Goal: Task Accomplishment & Management: Complete application form

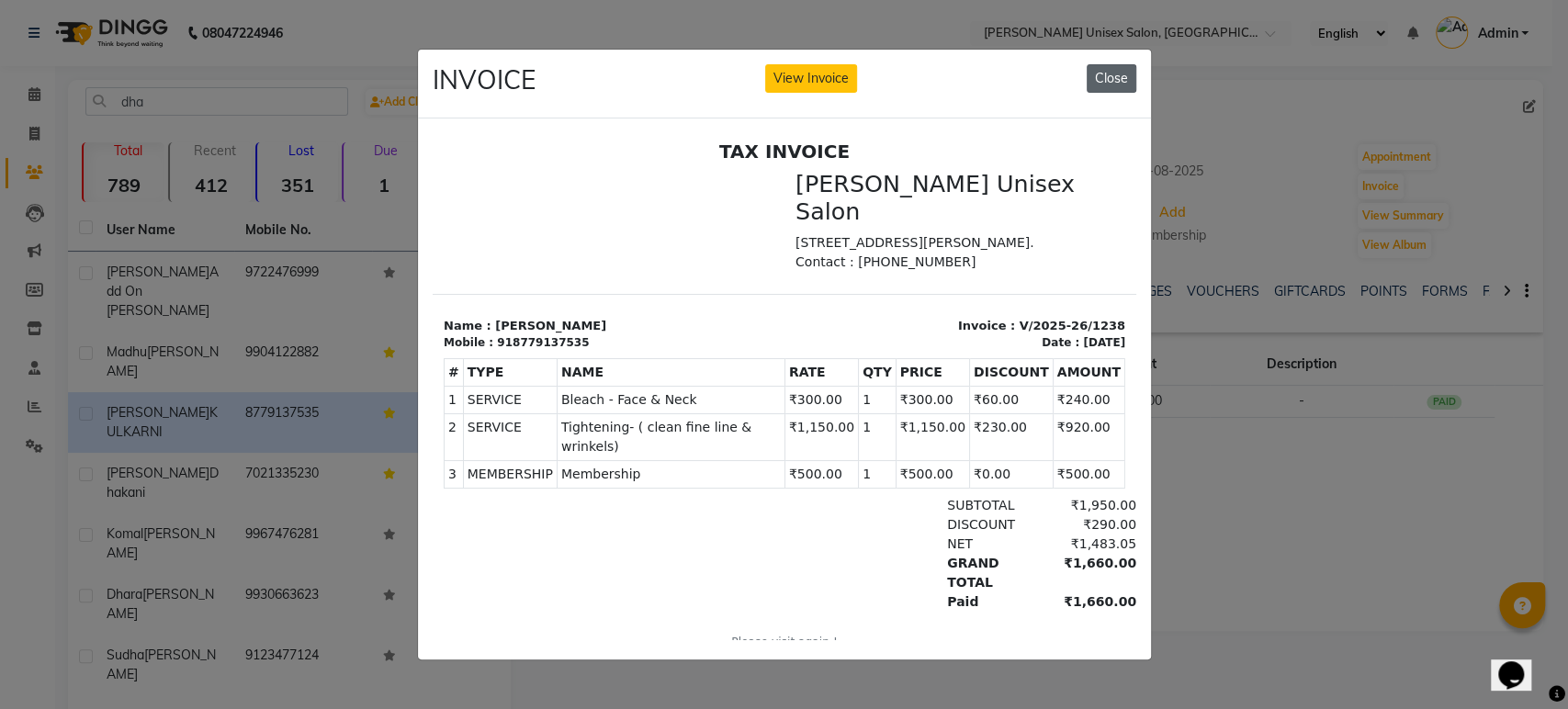
click at [1106, 73] on button "Close" at bounding box center [1111, 78] width 50 height 28
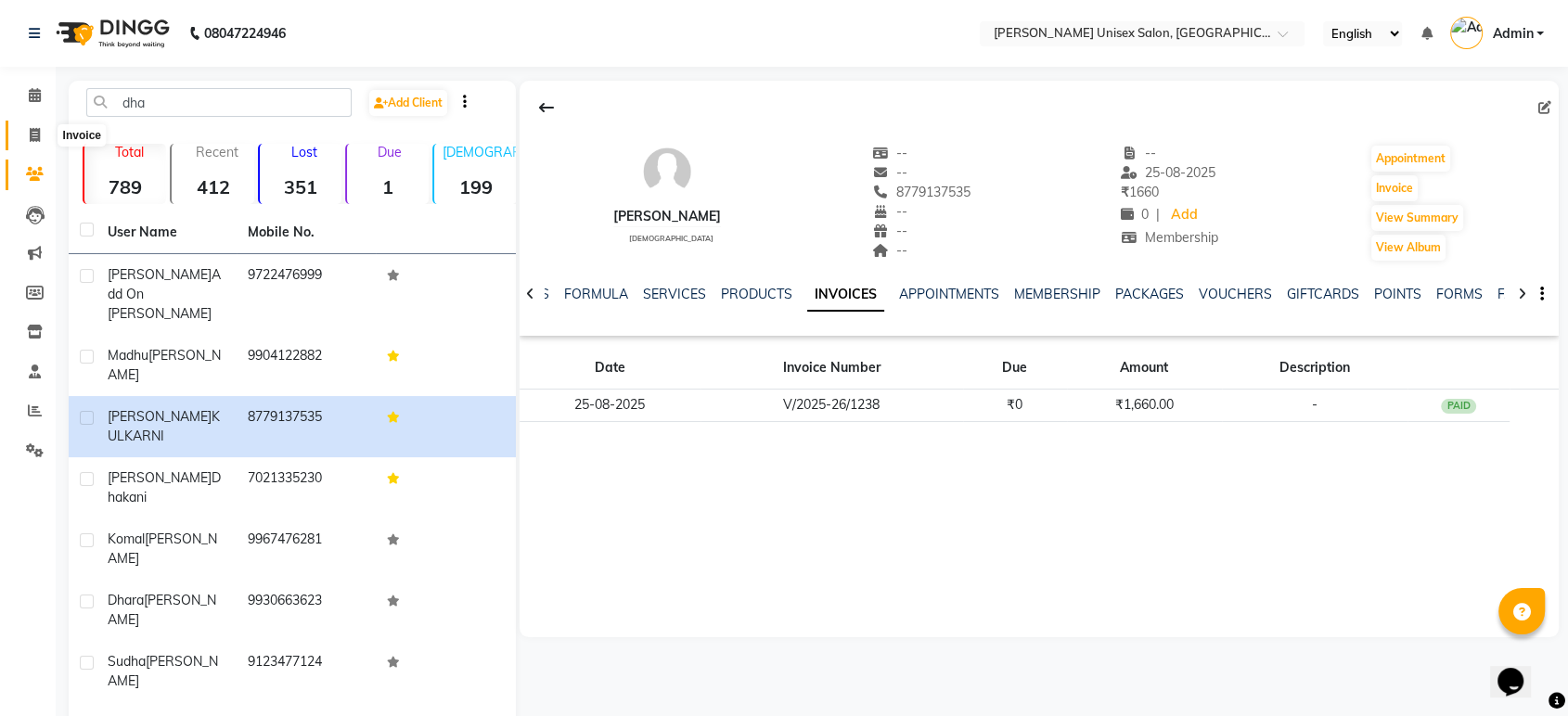
click at [32, 132] on icon at bounding box center [35, 135] width 10 height 14
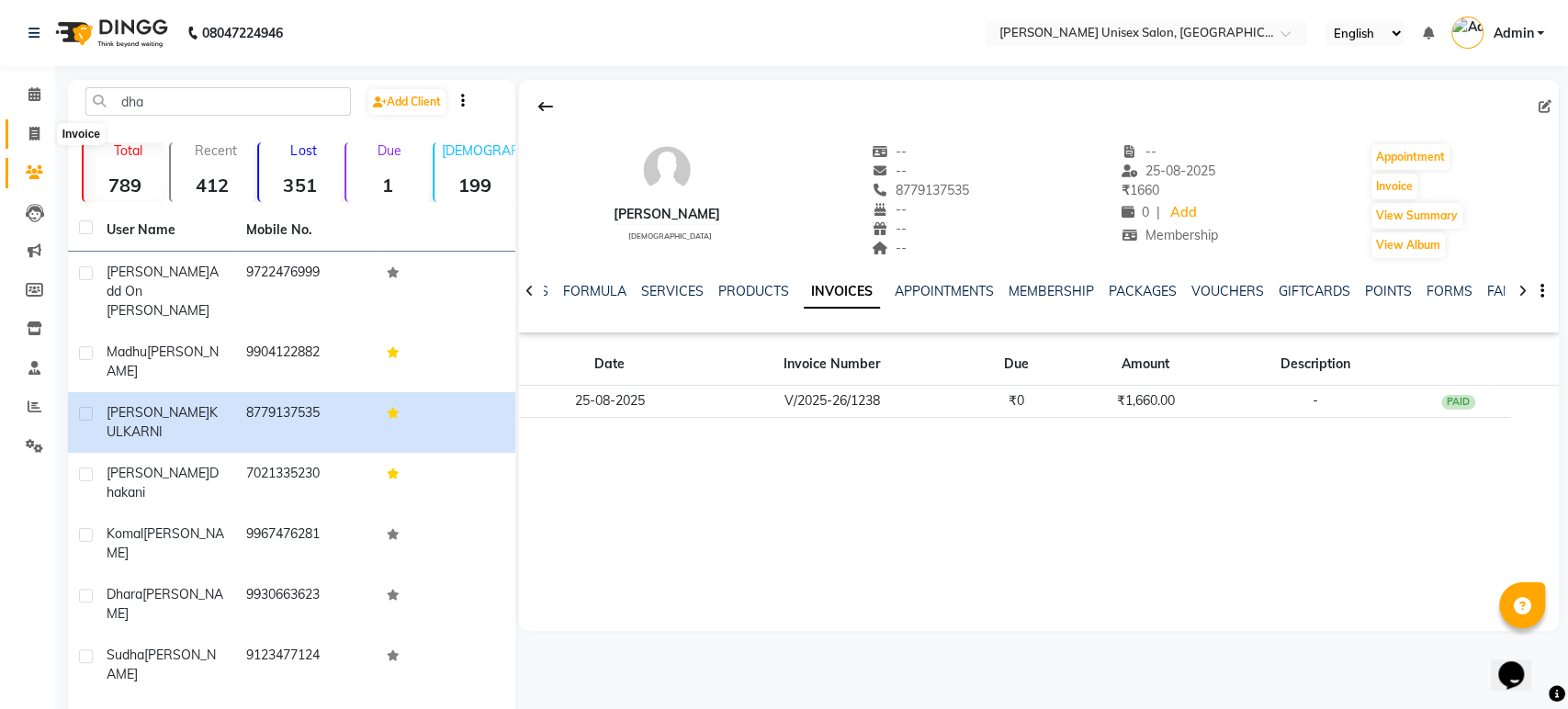
select select "7372"
select select "service"
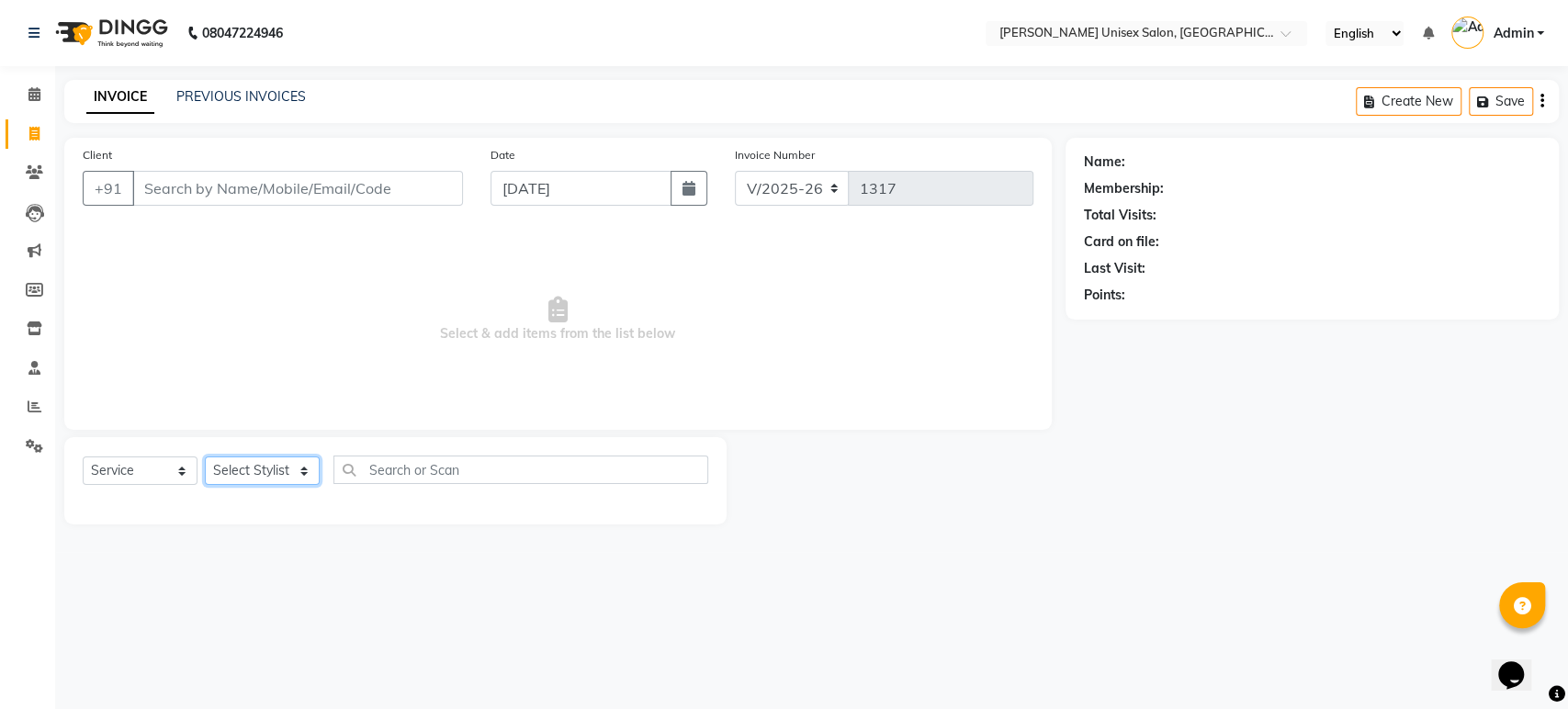
click at [299, 467] on select "Select Stylist [PERSON_NAME] [PERSON_NAME] [PERSON_NAME] Pooja [PERSON_NAME] AH…" at bounding box center [263, 471] width 115 height 28
select select "64437"
click at [205, 457] on select "Select Stylist [PERSON_NAME] [PERSON_NAME] [PERSON_NAME] Pooja [PERSON_NAME] AH…" at bounding box center [263, 471] width 115 height 28
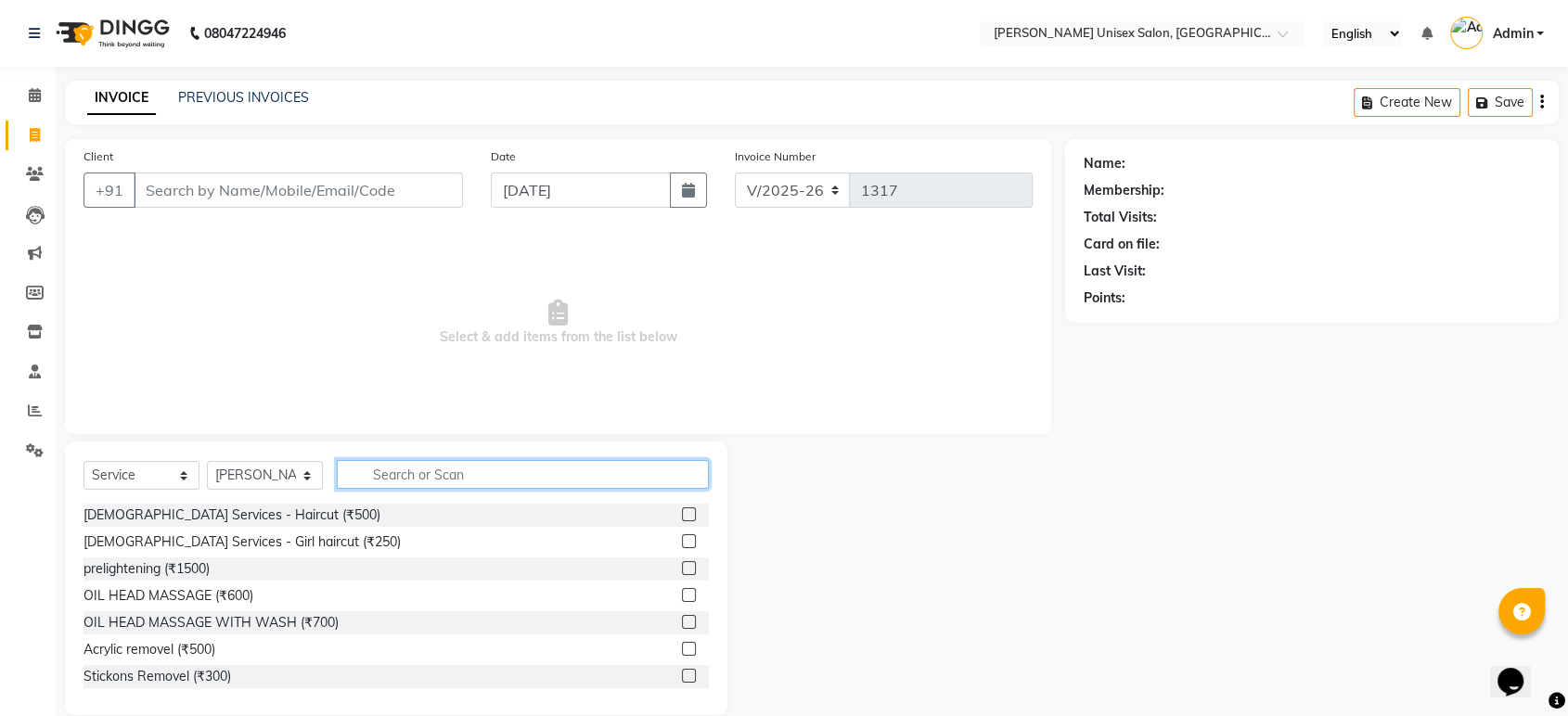
click at [443, 475] on input "text" at bounding box center [522, 474] width 372 height 29
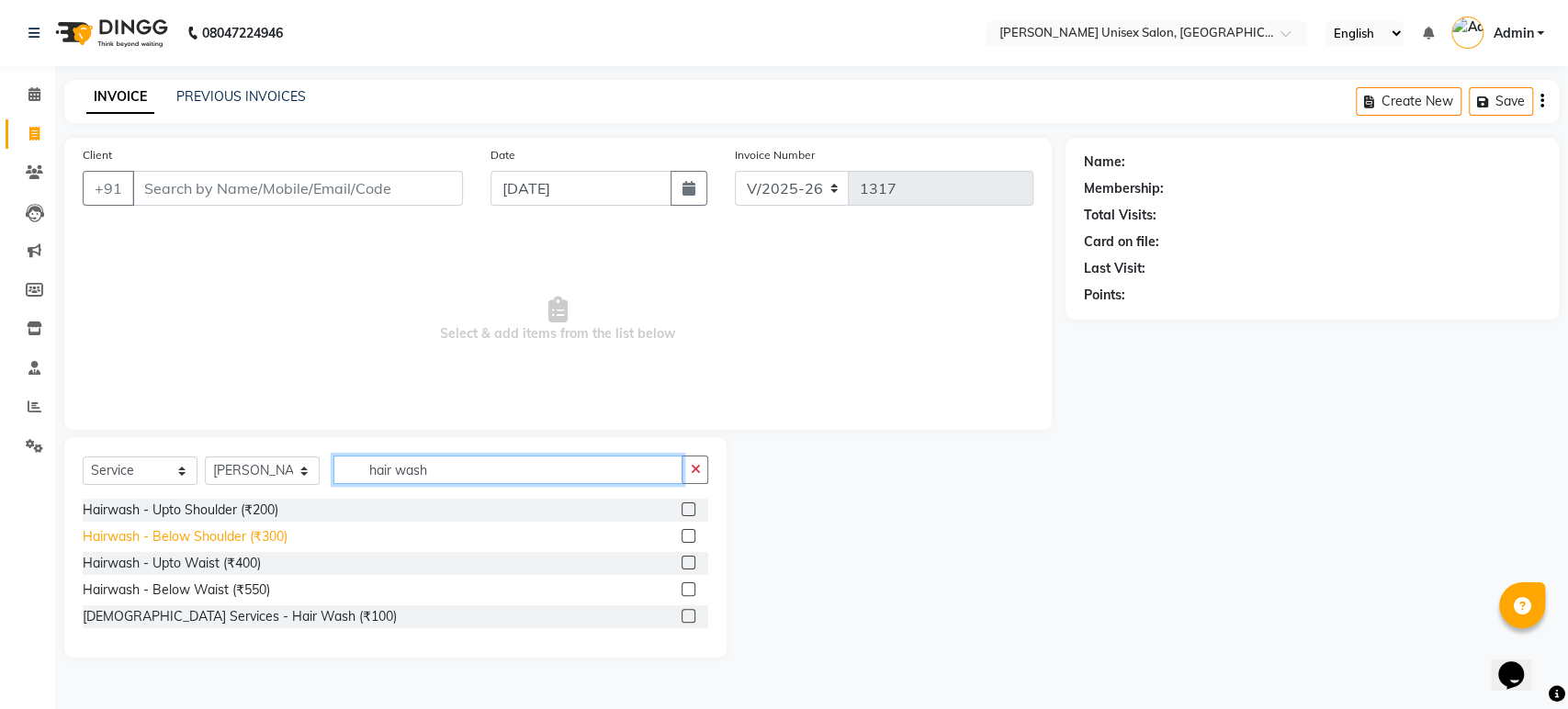
type input "hair wash"
click at [252, 530] on div "Hairwash - Below Shoulder (₹300)" at bounding box center [186, 537] width 205 height 20
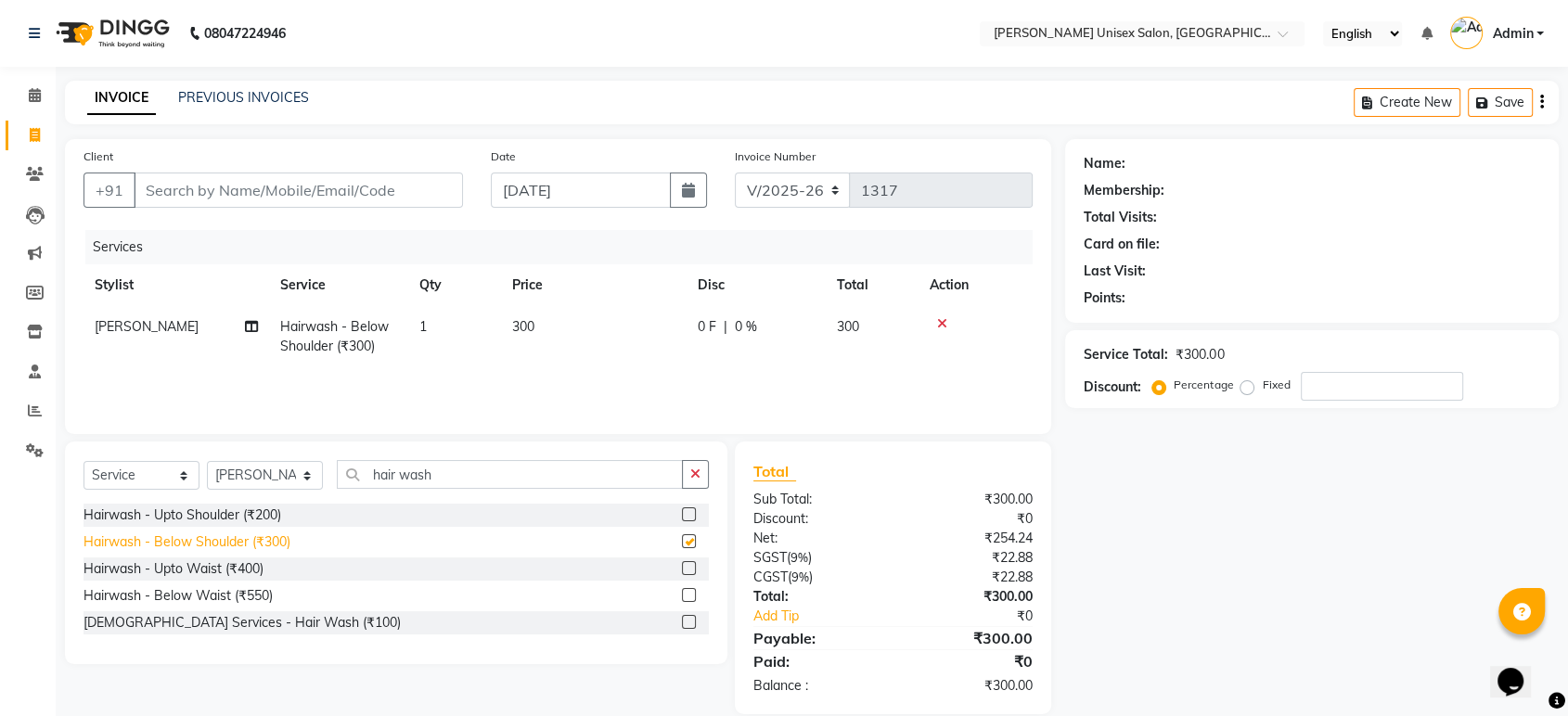
checkbox input "false"
click at [306, 471] on select "Select Stylist [PERSON_NAME] [PERSON_NAME] [PERSON_NAME] Pooja [PERSON_NAME] AH…" at bounding box center [265, 475] width 116 height 29
select select "64436"
click at [207, 462] on select "Select Stylist [PERSON_NAME] [PERSON_NAME] [PERSON_NAME] Pooja [PERSON_NAME] AH…" at bounding box center [265, 475] width 116 height 29
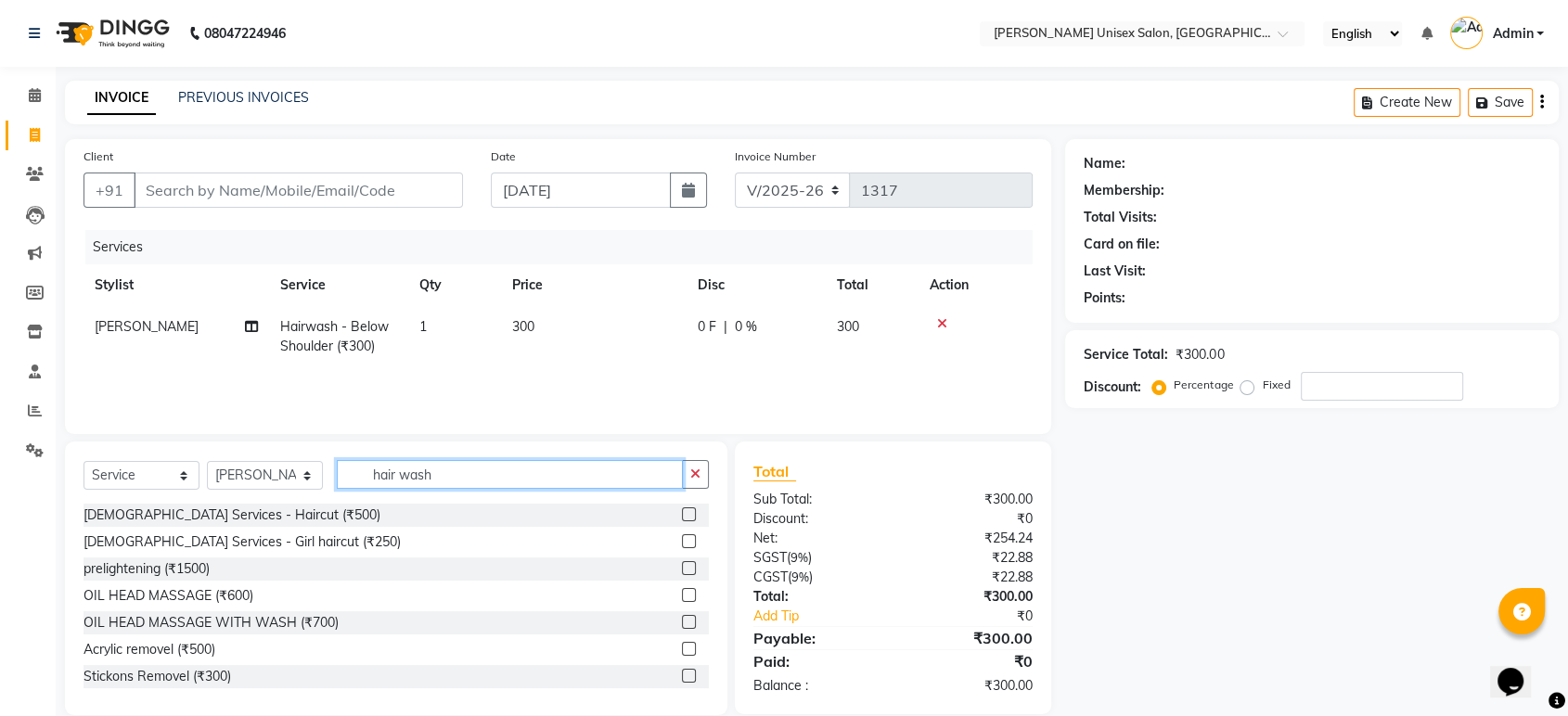
click at [441, 476] on input "hair wash" at bounding box center [509, 474] width 346 height 29
type input "h"
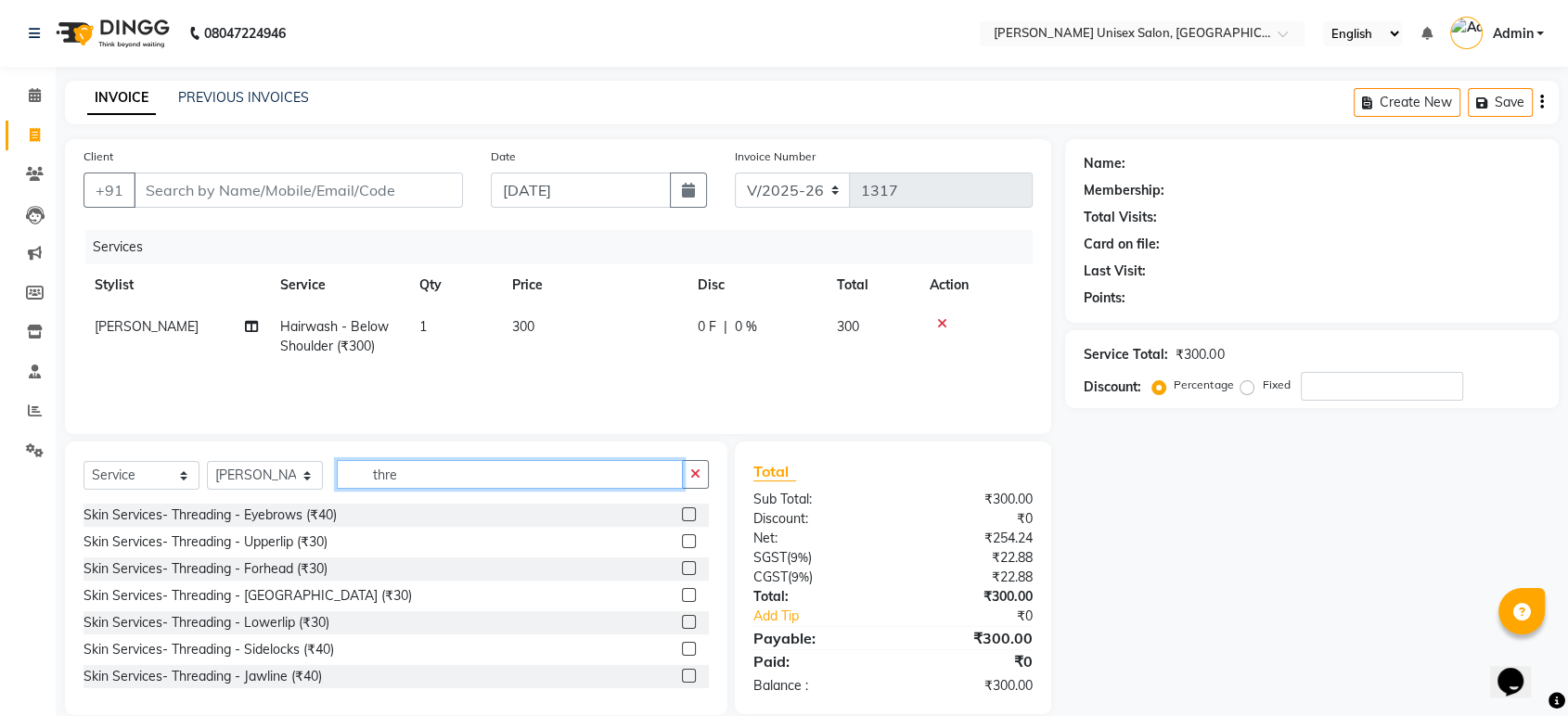
type input "thre"
click at [681, 511] on label at bounding box center [688, 515] width 14 height 14
click at [681, 511] on input "checkbox" at bounding box center [687, 515] width 12 height 12
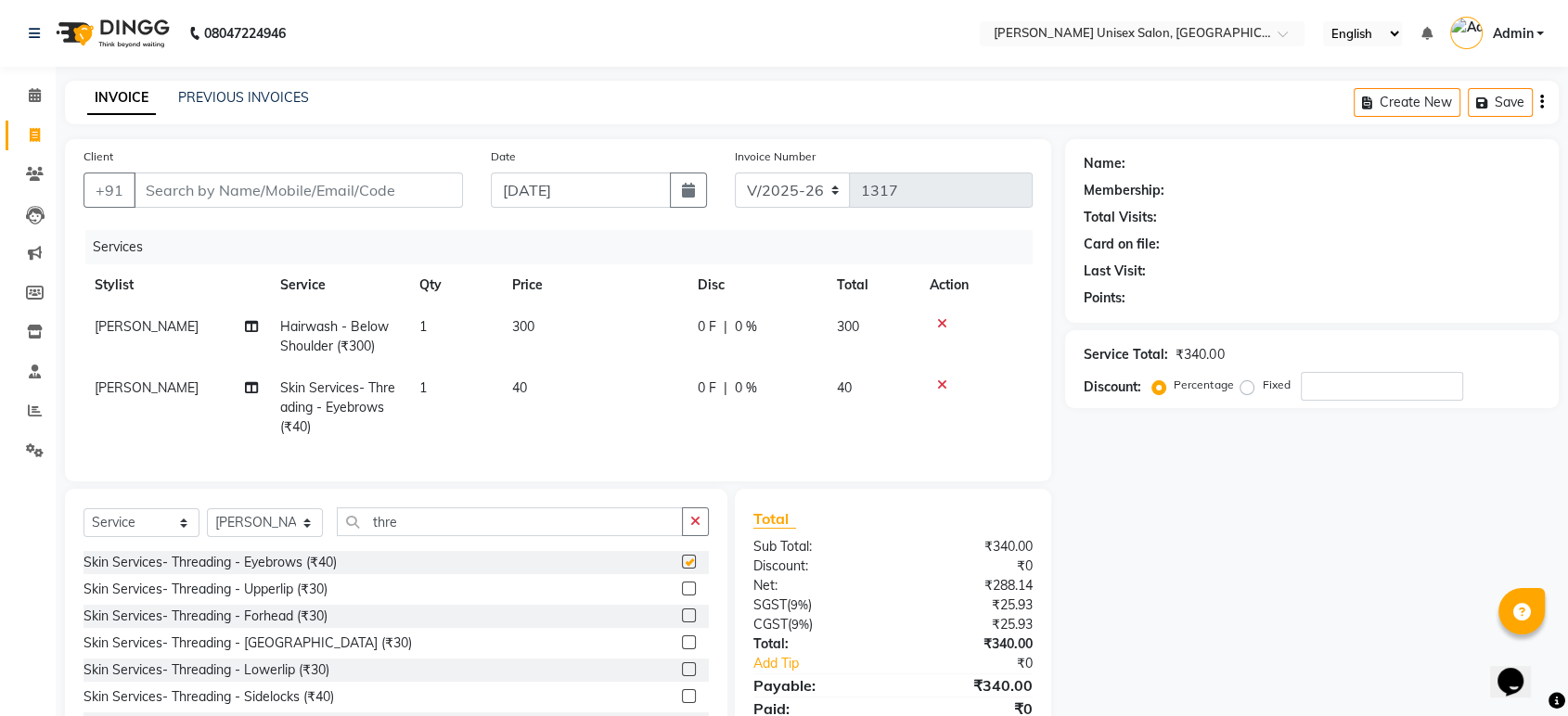
checkbox input "false"
click at [681, 596] on label at bounding box center [688, 589] width 14 height 14
click at [681, 596] on input "checkbox" at bounding box center [687, 590] width 12 height 12
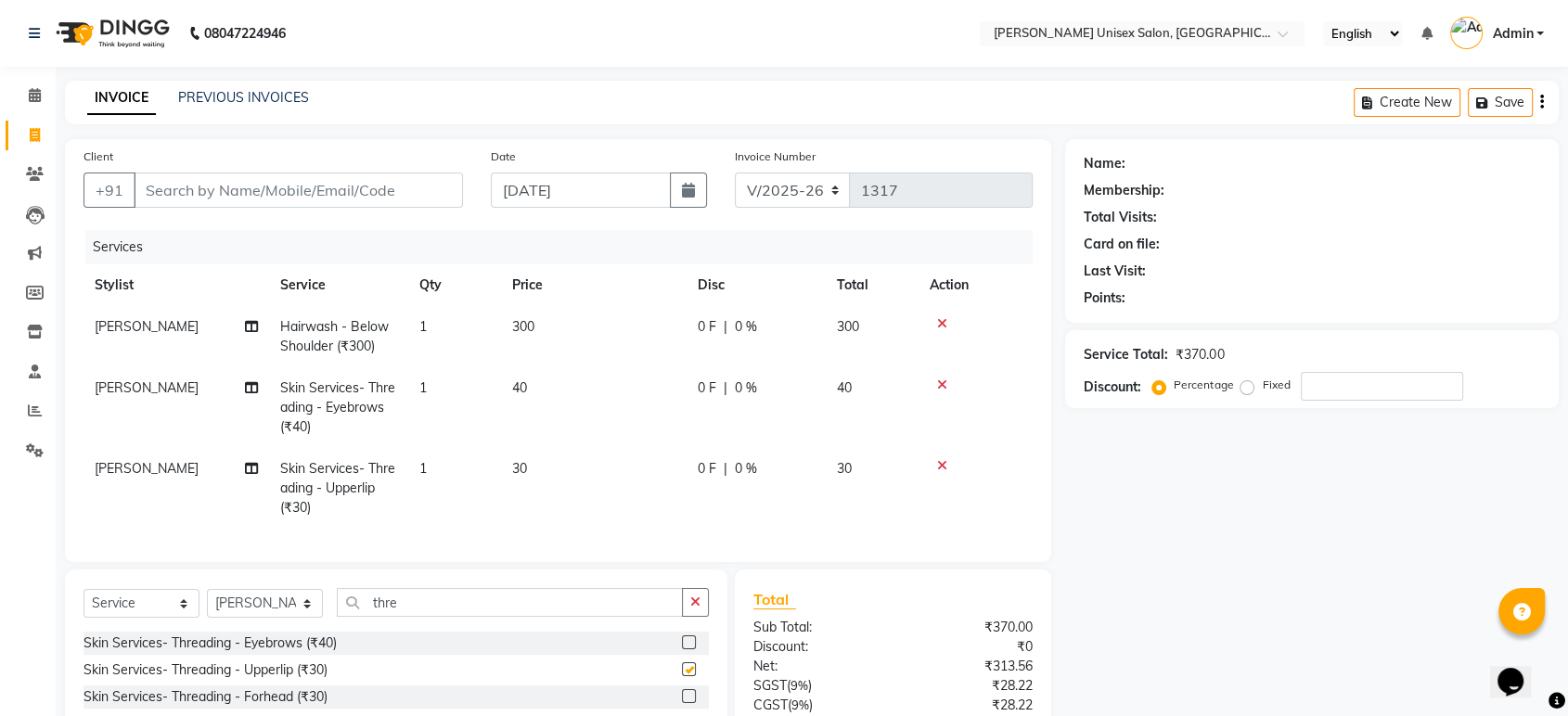
checkbox input "false"
click at [743, 324] on span "0 %" at bounding box center [746, 327] width 23 height 20
select select "64437"
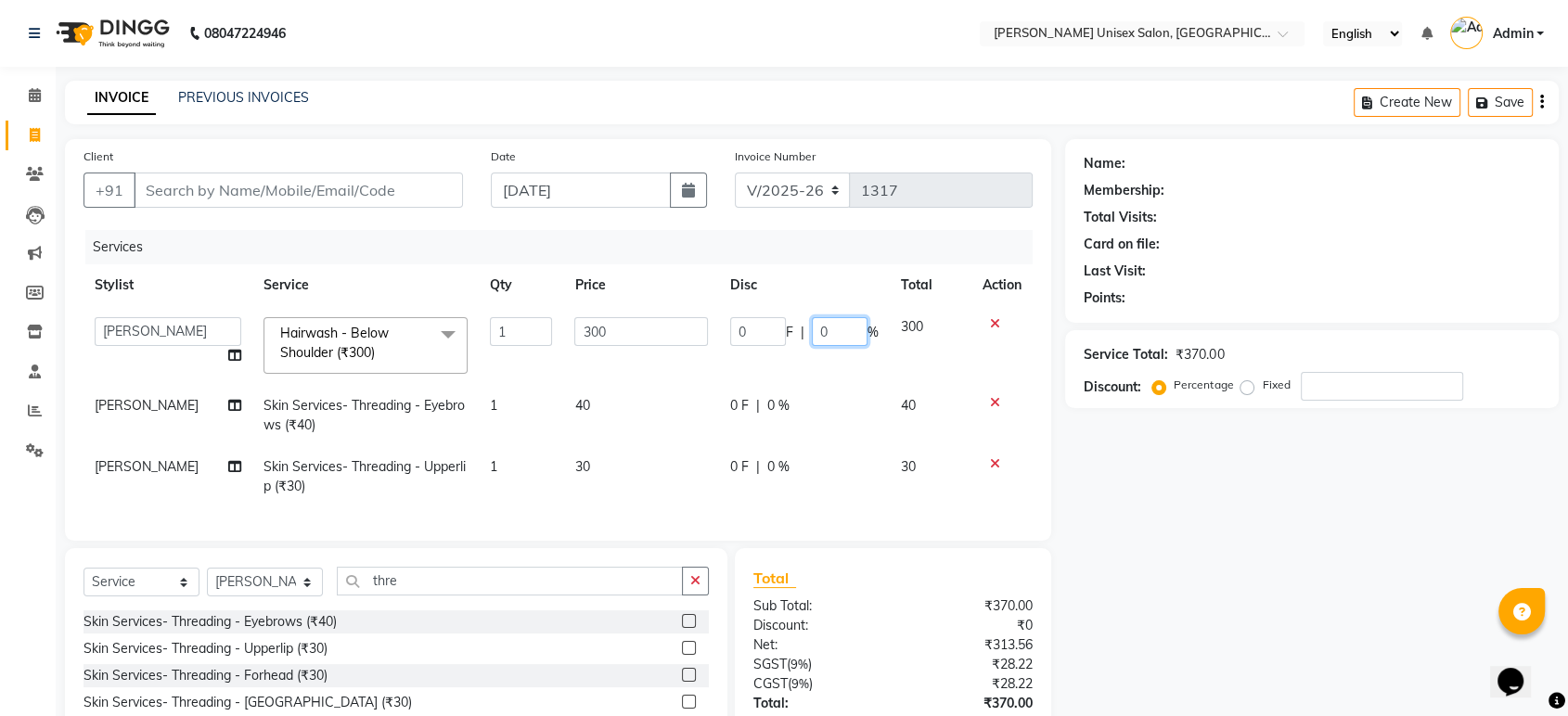
click at [831, 325] on input "0" at bounding box center [839, 331] width 55 height 29
type input "20"
click at [1087, 430] on div "Name: Membership: Total Visits: Card on file: Last Visit: Points: Service Total…" at bounding box center [1319, 480] width 508 height 682
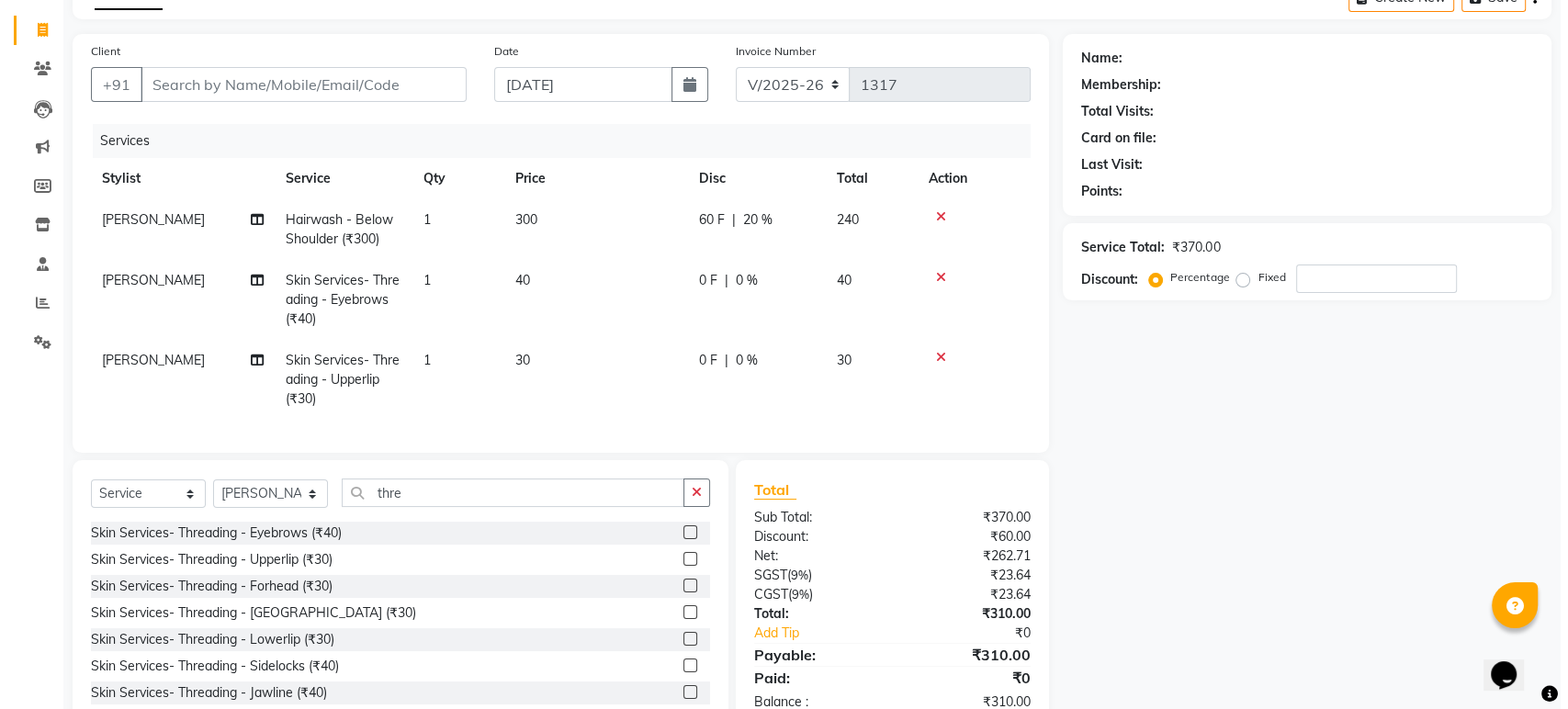
scroll to position [104, 0]
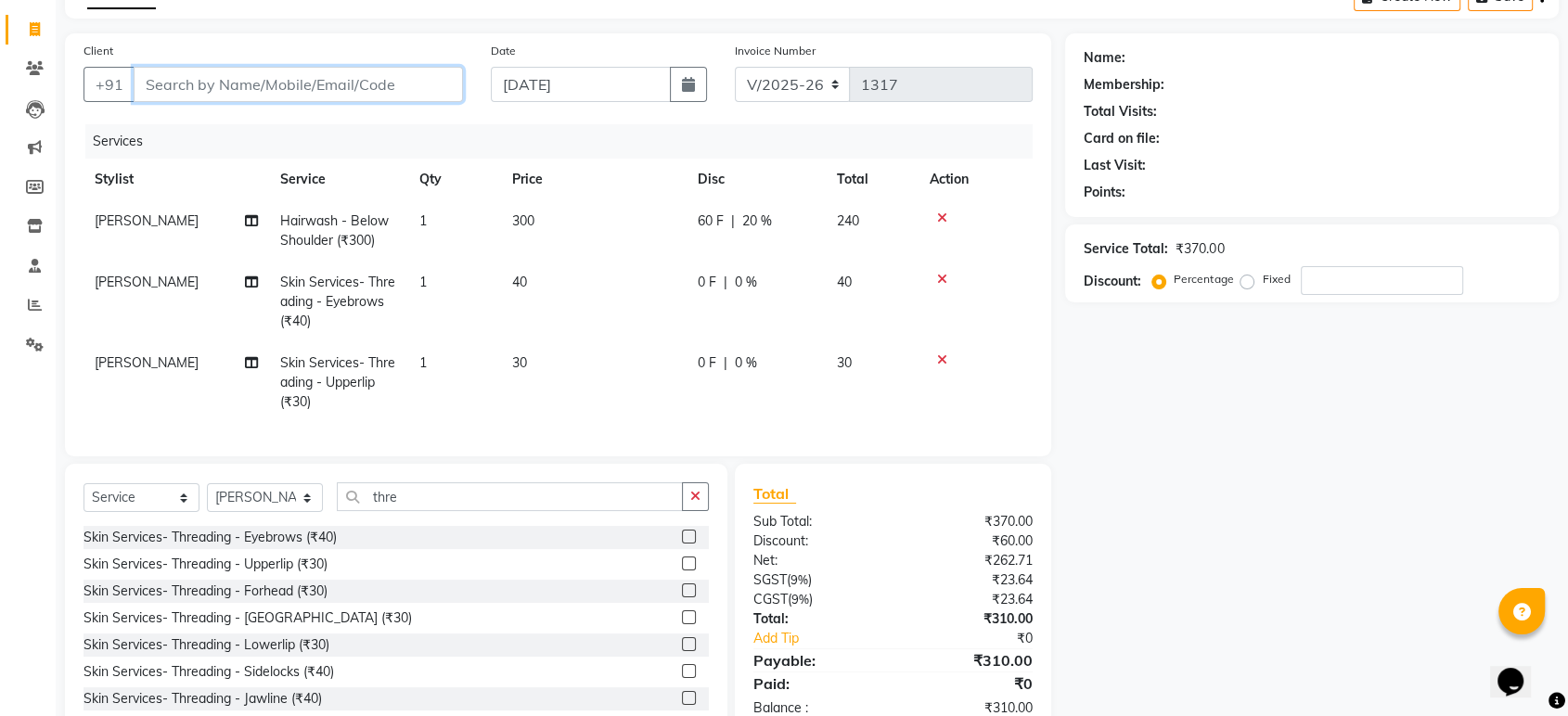
click at [208, 82] on input "Client" at bounding box center [298, 85] width 329 height 36
type input "9"
type input "0"
type input "9619106077"
click at [422, 79] on span "Add Client" at bounding box center [415, 84] width 73 height 19
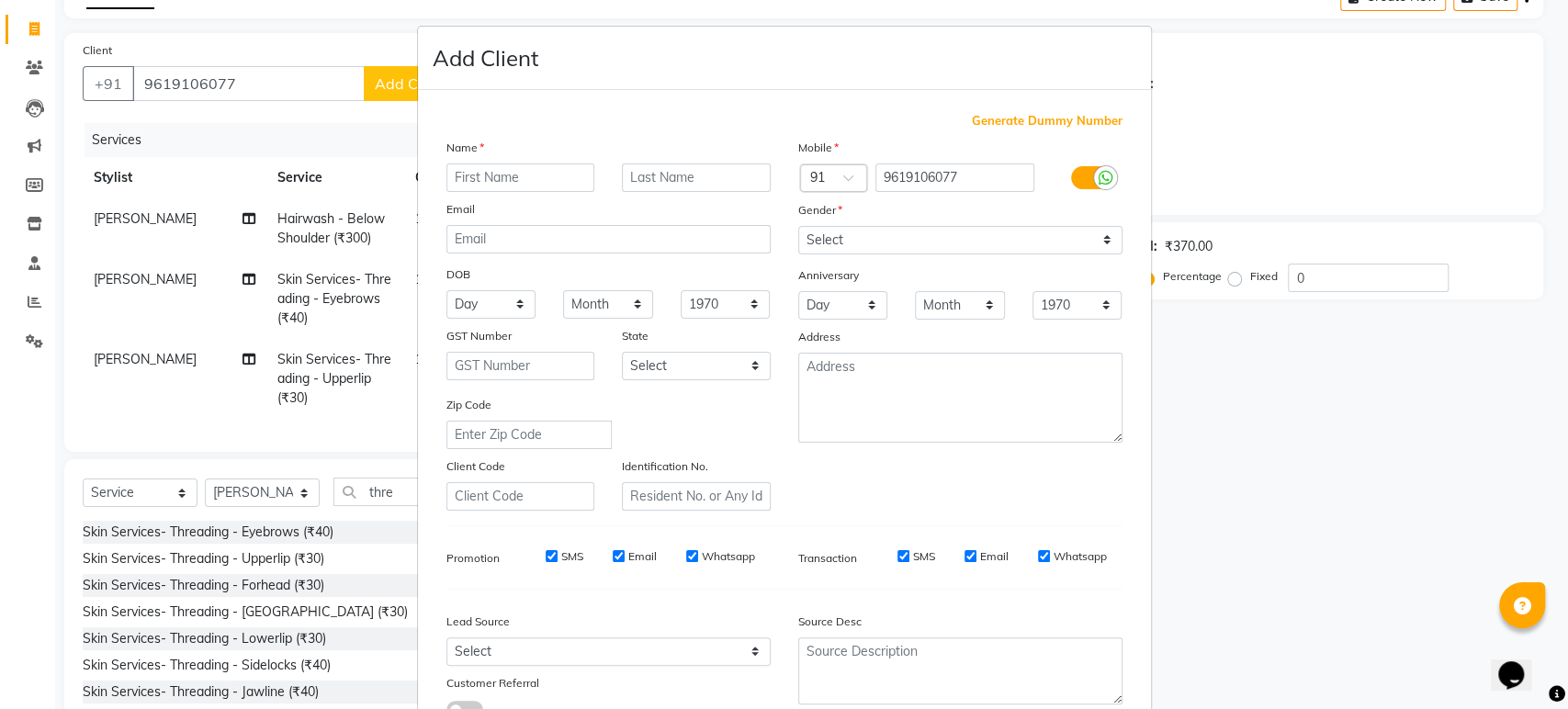
click at [455, 177] on input "text" at bounding box center [520, 177] width 148 height 28
type input "[PERSON_NAME]"
click at [694, 177] on input "text" at bounding box center [696, 177] width 148 height 28
type input "[PERSON_NAME]"
click at [1097, 233] on select "Select [DEMOGRAPHIC_DATA] [DEMOGRAPHIC_DATA] Other Prefer Not To Say" at bounding box center [960, 239] width 324 height 28
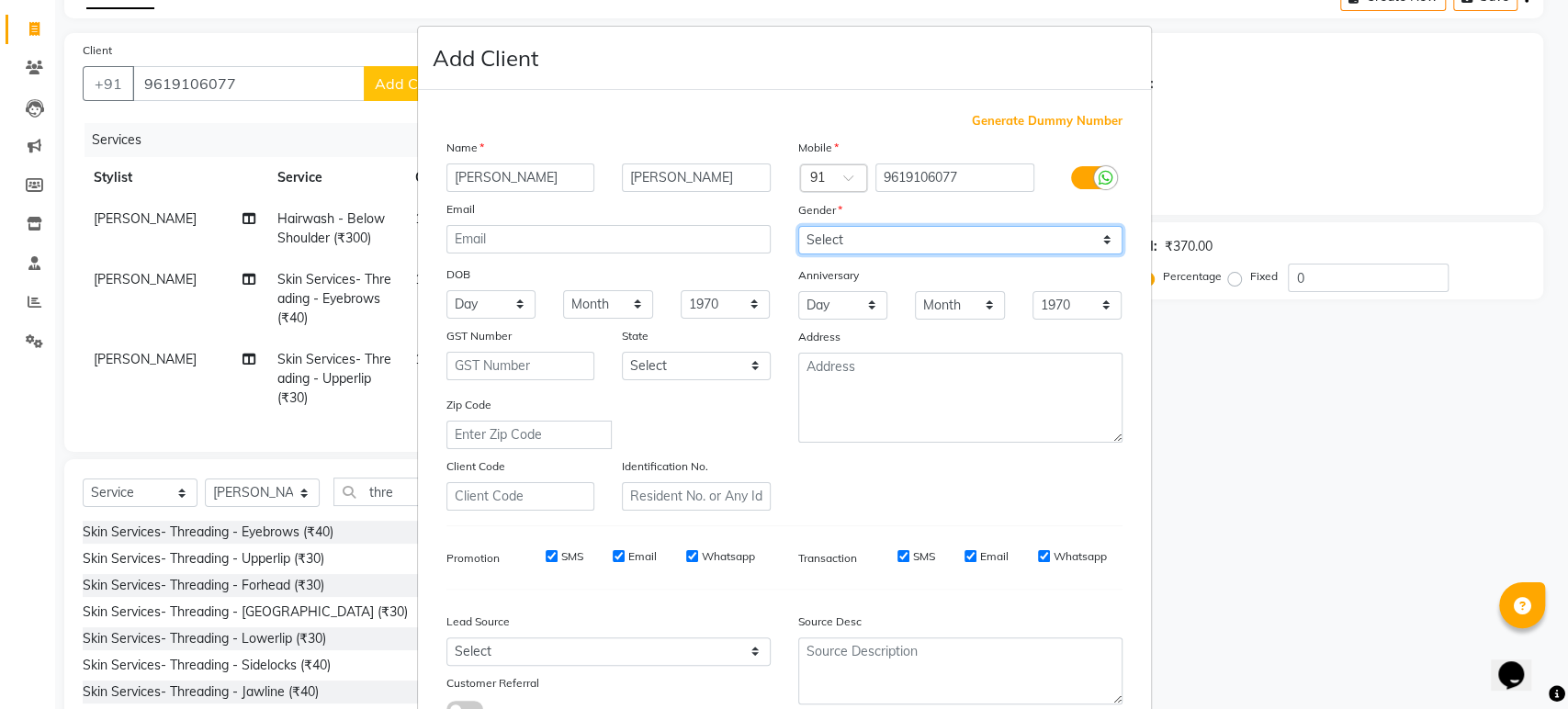
select select "[DEMOGRAPHIC_DATA]"
click at [798, 226] on select "Select [DEMOGRAPHIC_DATA] [DEMOGRAPHIC_DATA] Other Prefer Not To Say" at bounding box center [960, 239] width 324 height 28
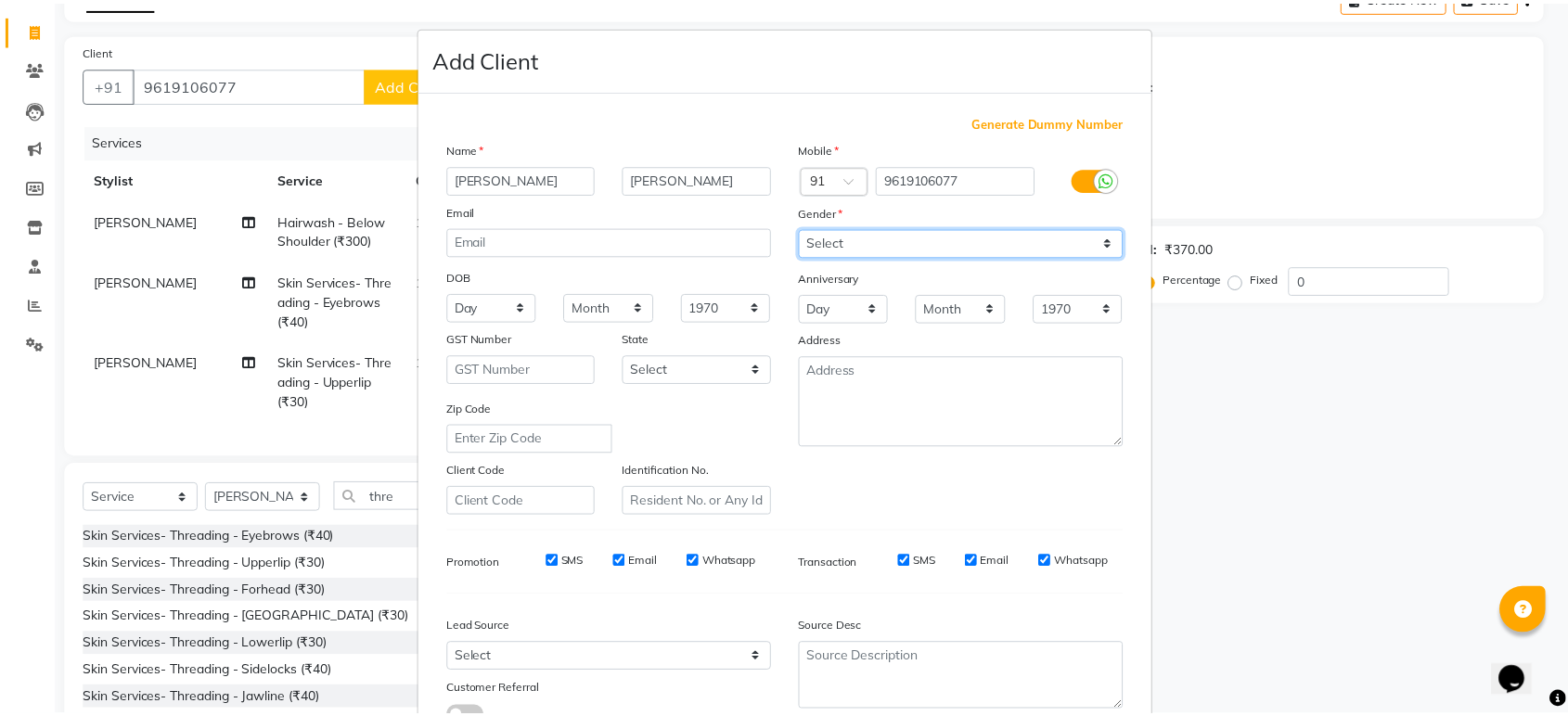
scroll to position [135, 0]
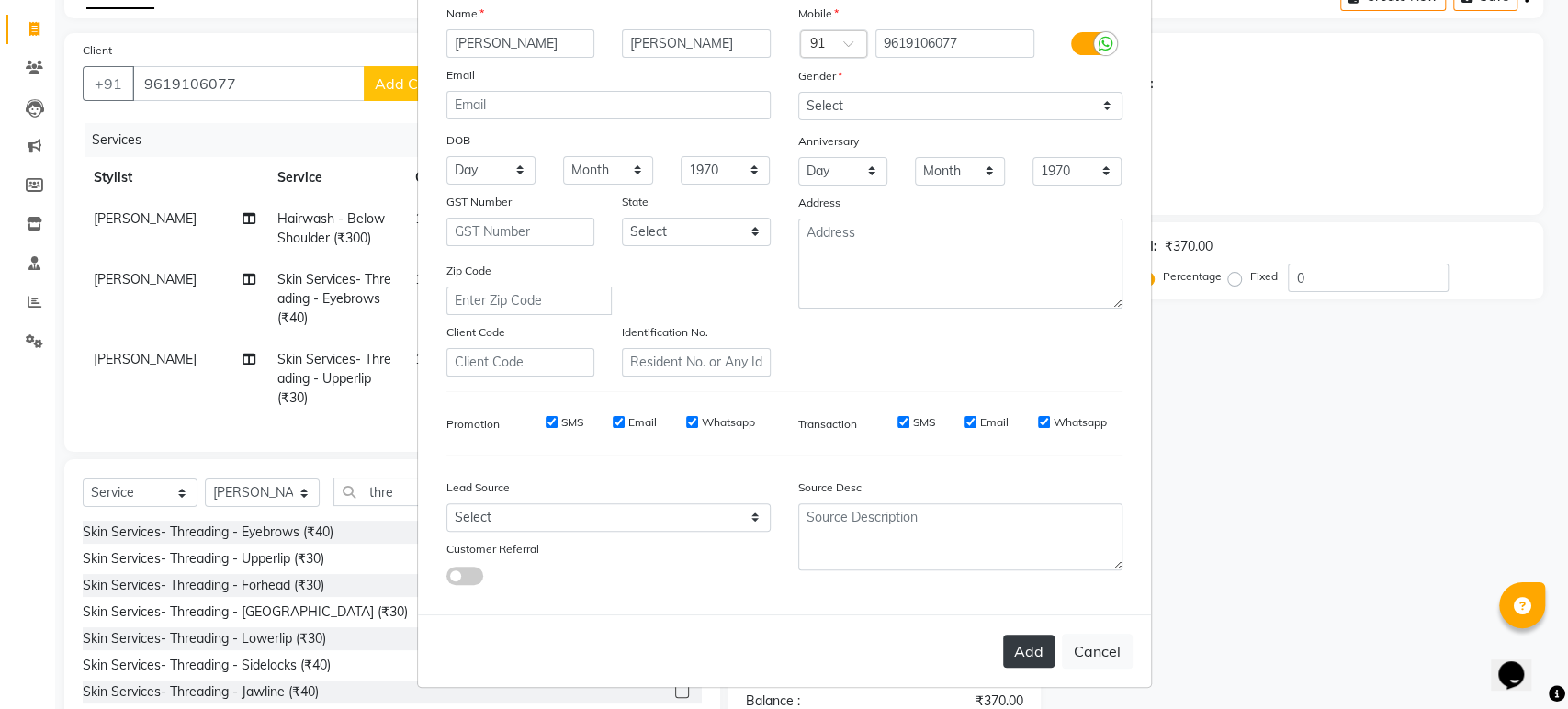
click at [1029, 635] on button "Add" at bounding box center [1028, 651] width 52 height 33
select select
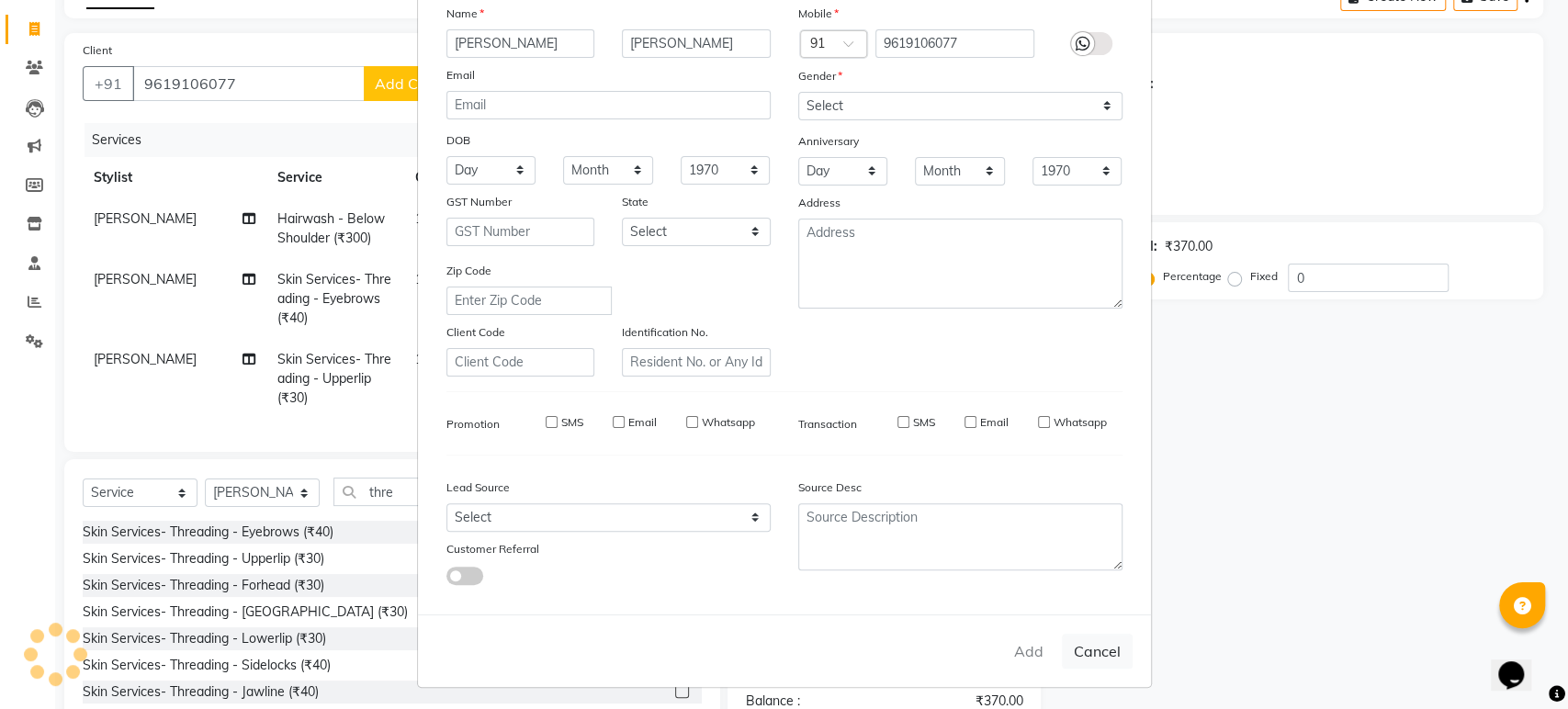
select select
checkbox input "false"
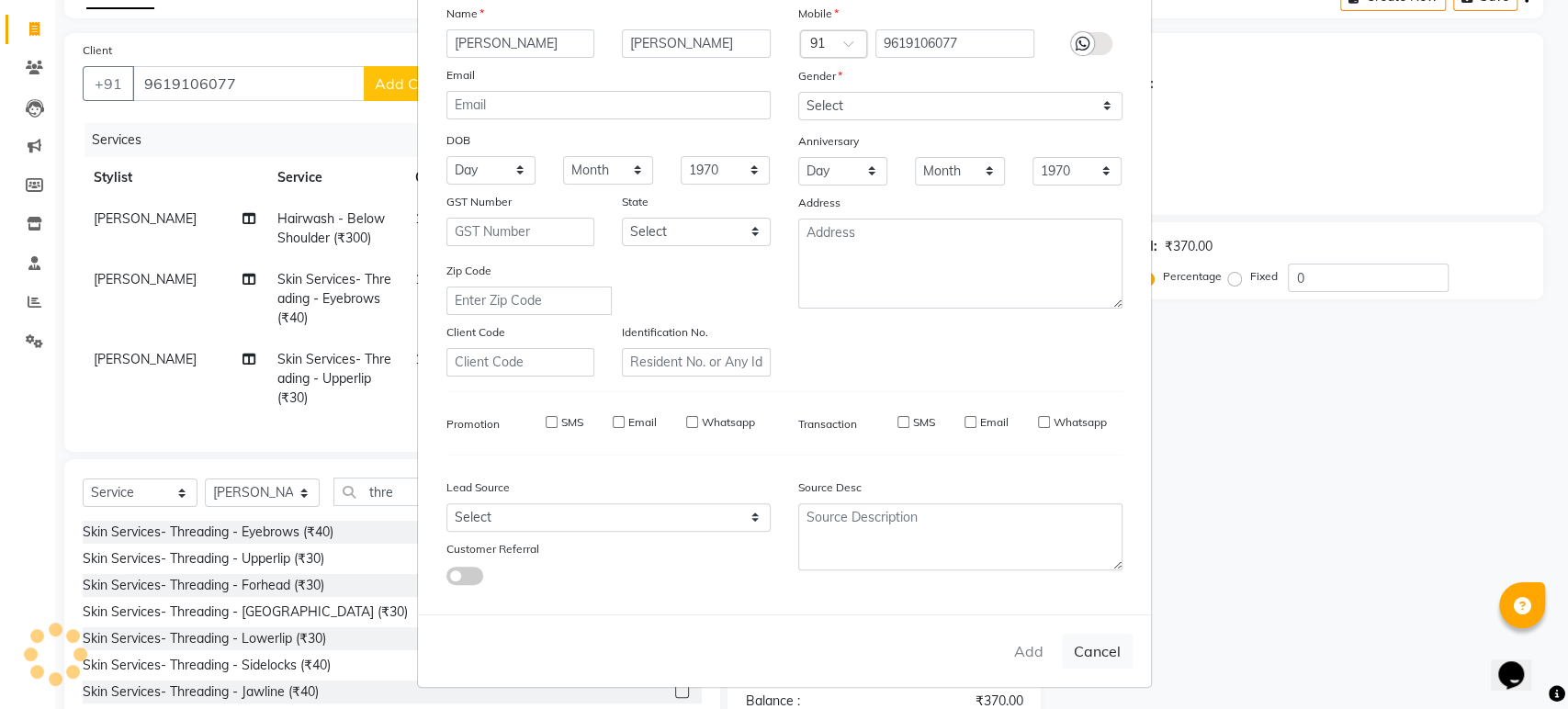
checkbox input "false"
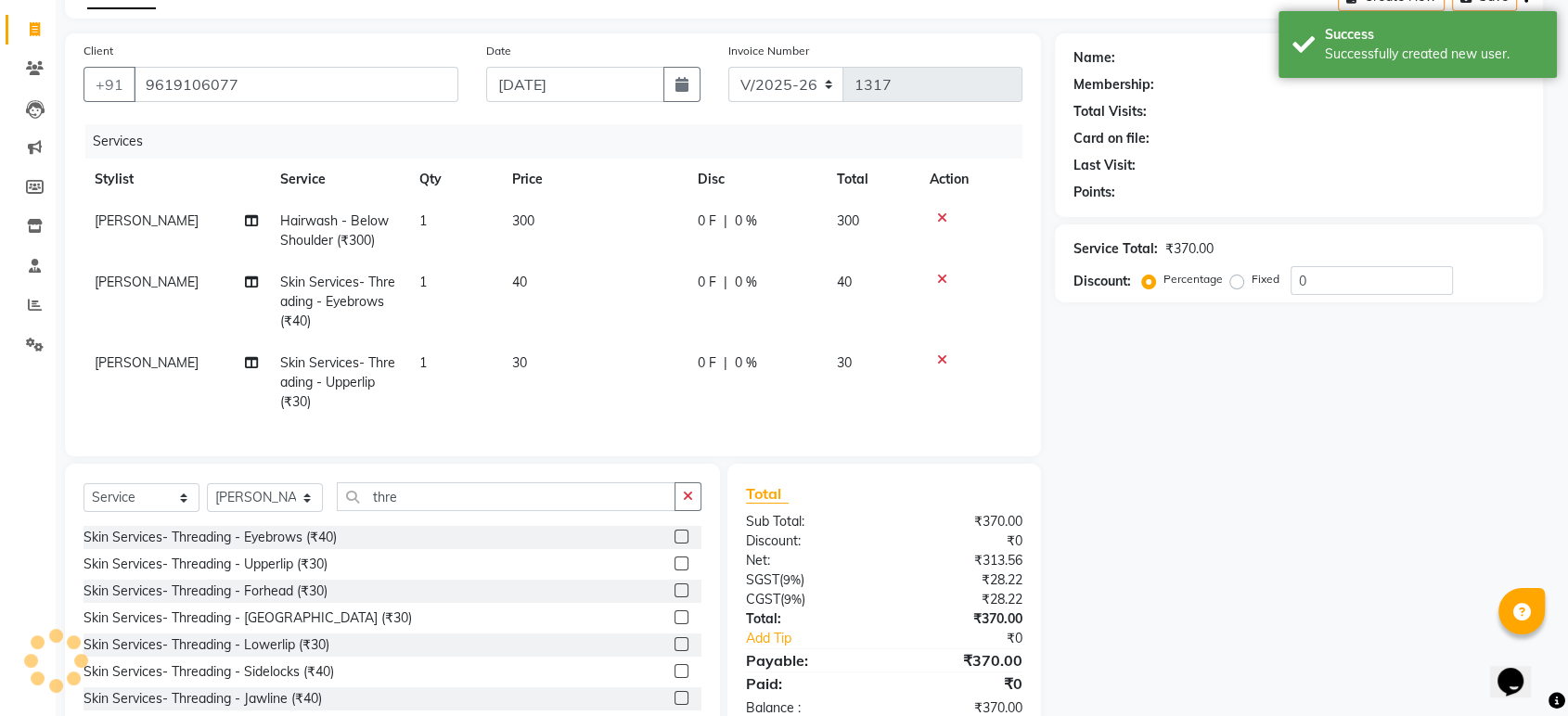
scroll to position [170, 0]
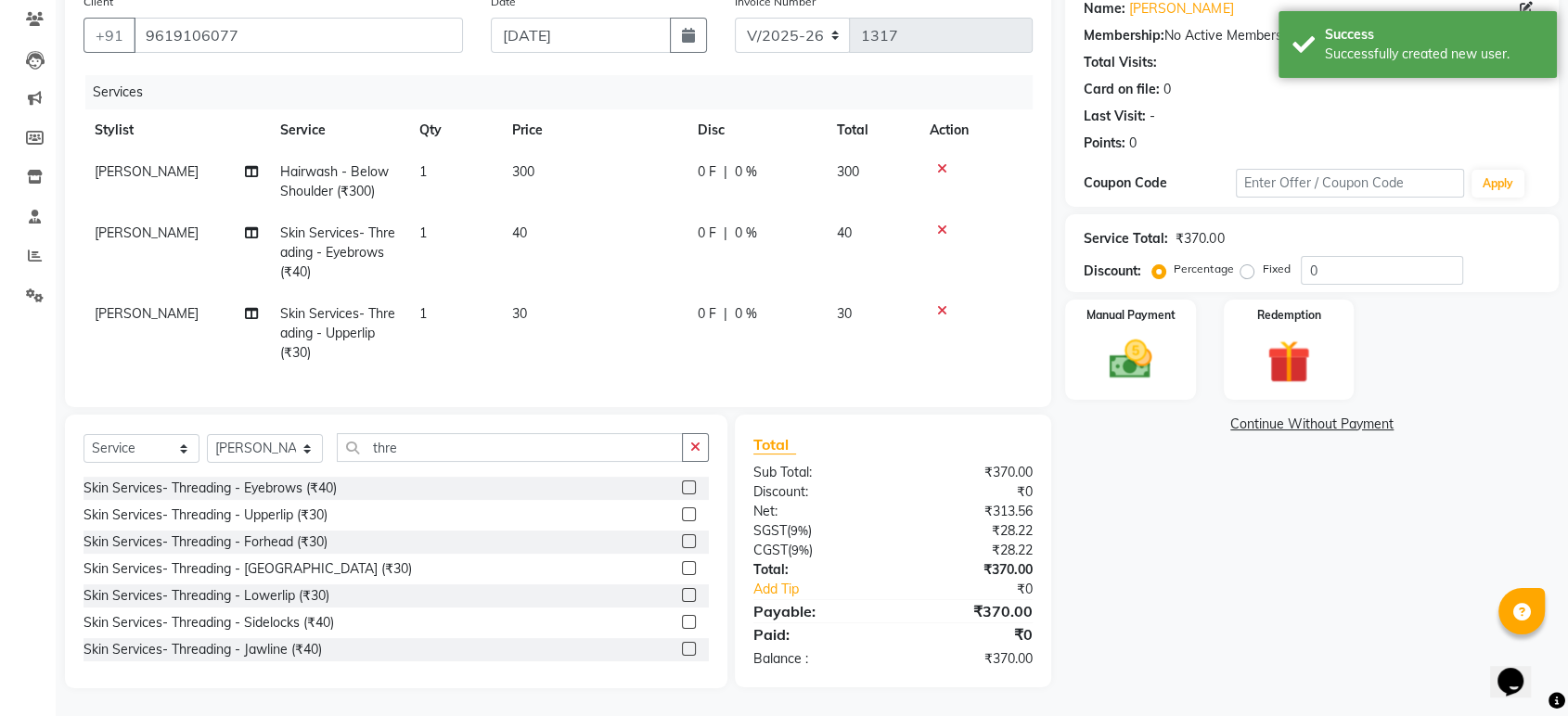
click at [743, 163] on span "0 %" at bounding box center [746, 173] width 23 height 20
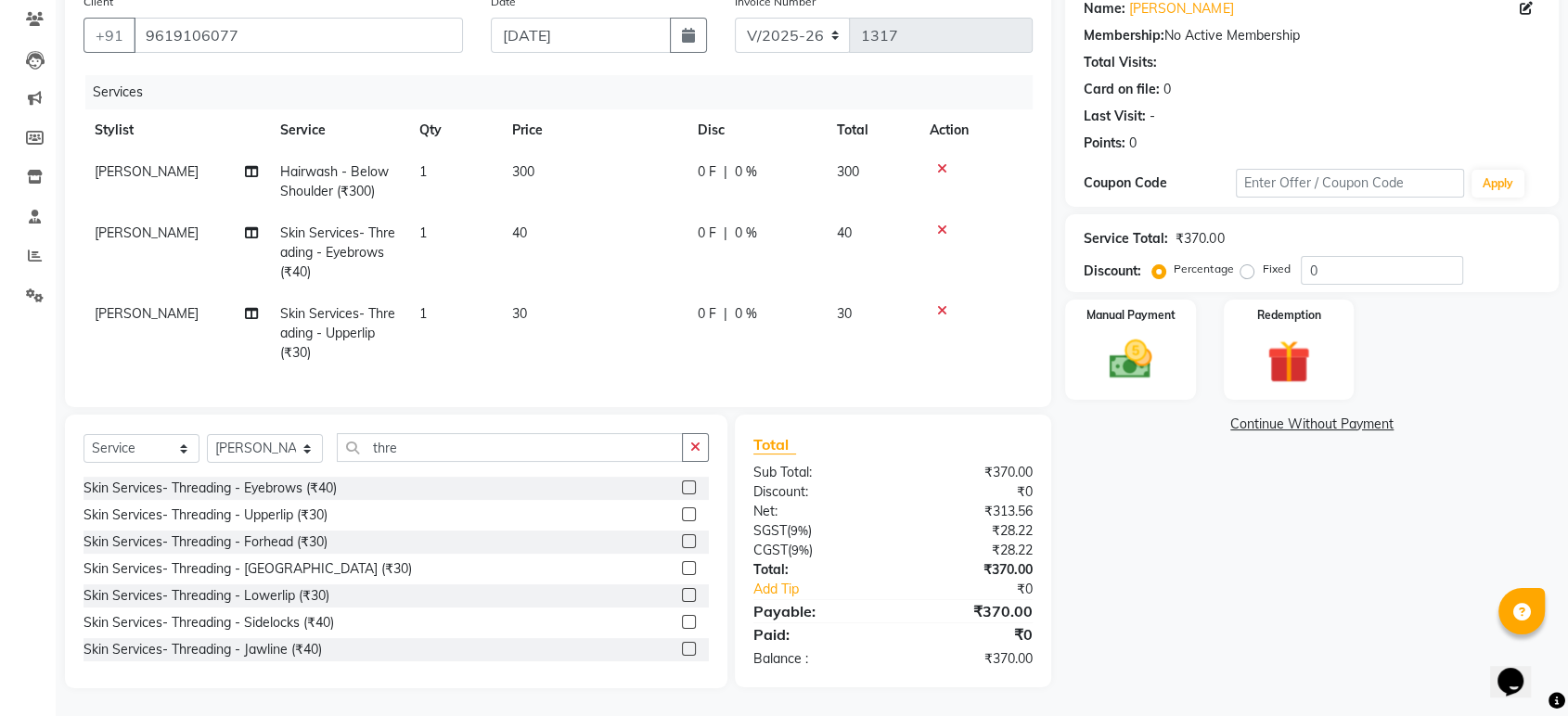
scroll to position [149, 0]
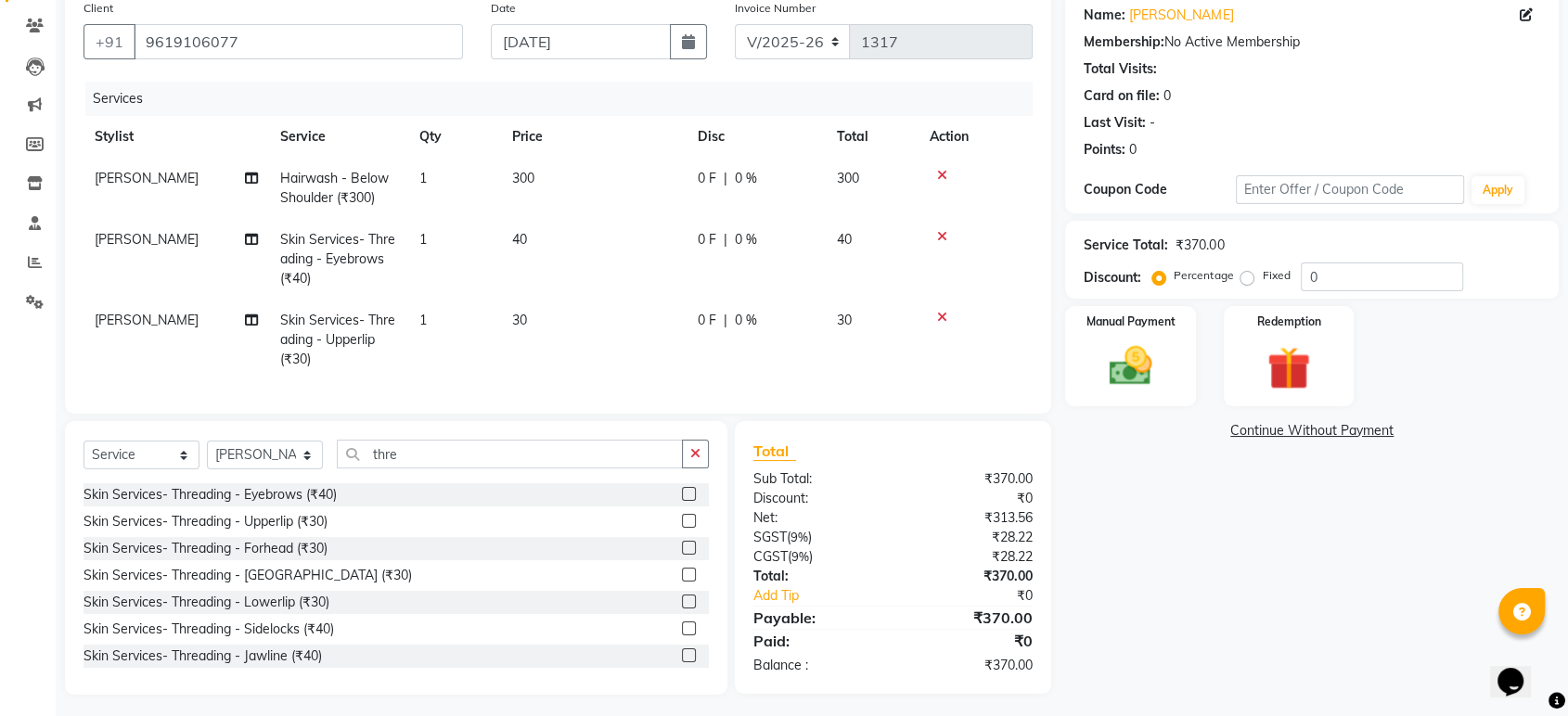
select select "64437"
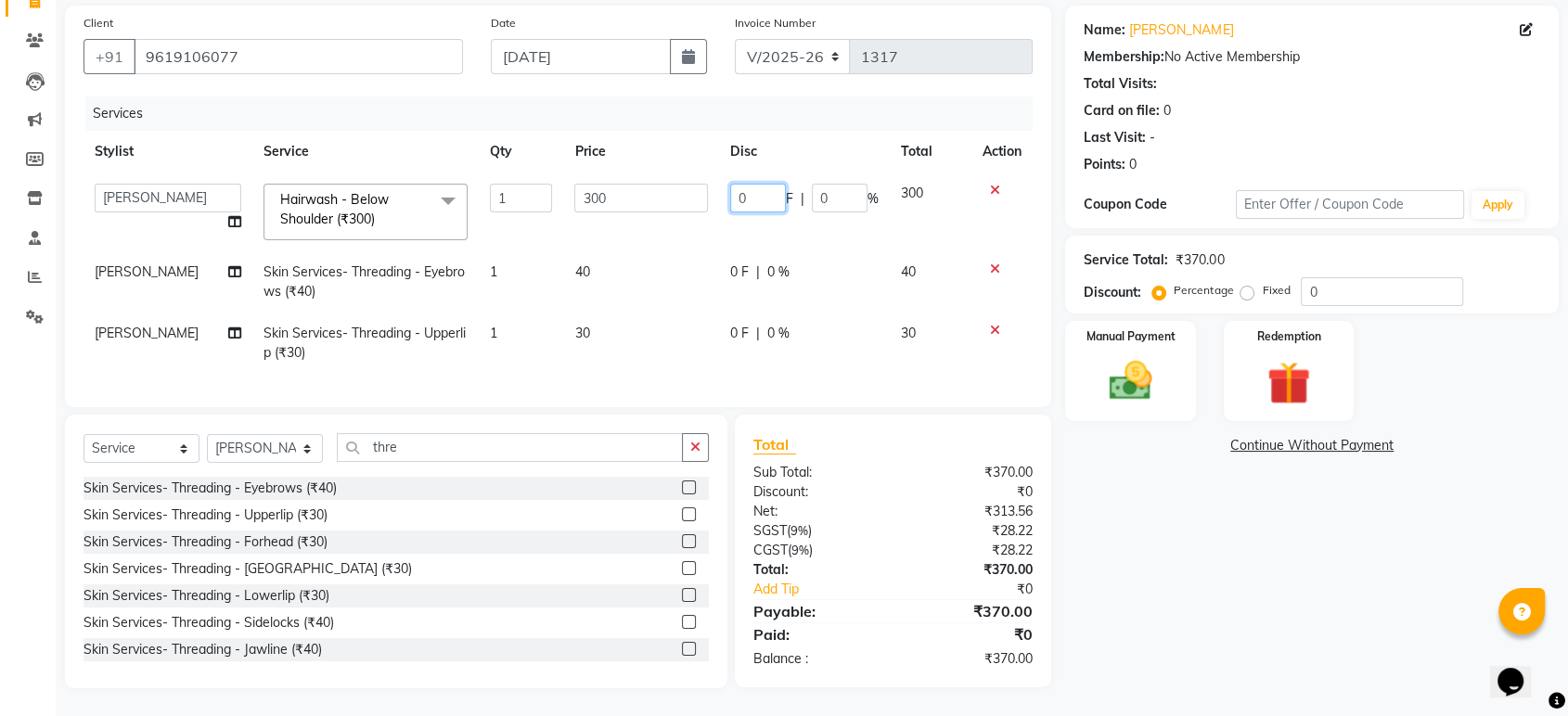
click at [753, 183] on input "0" at bounding box center [757, 197] width 55 height 29
type input "20"
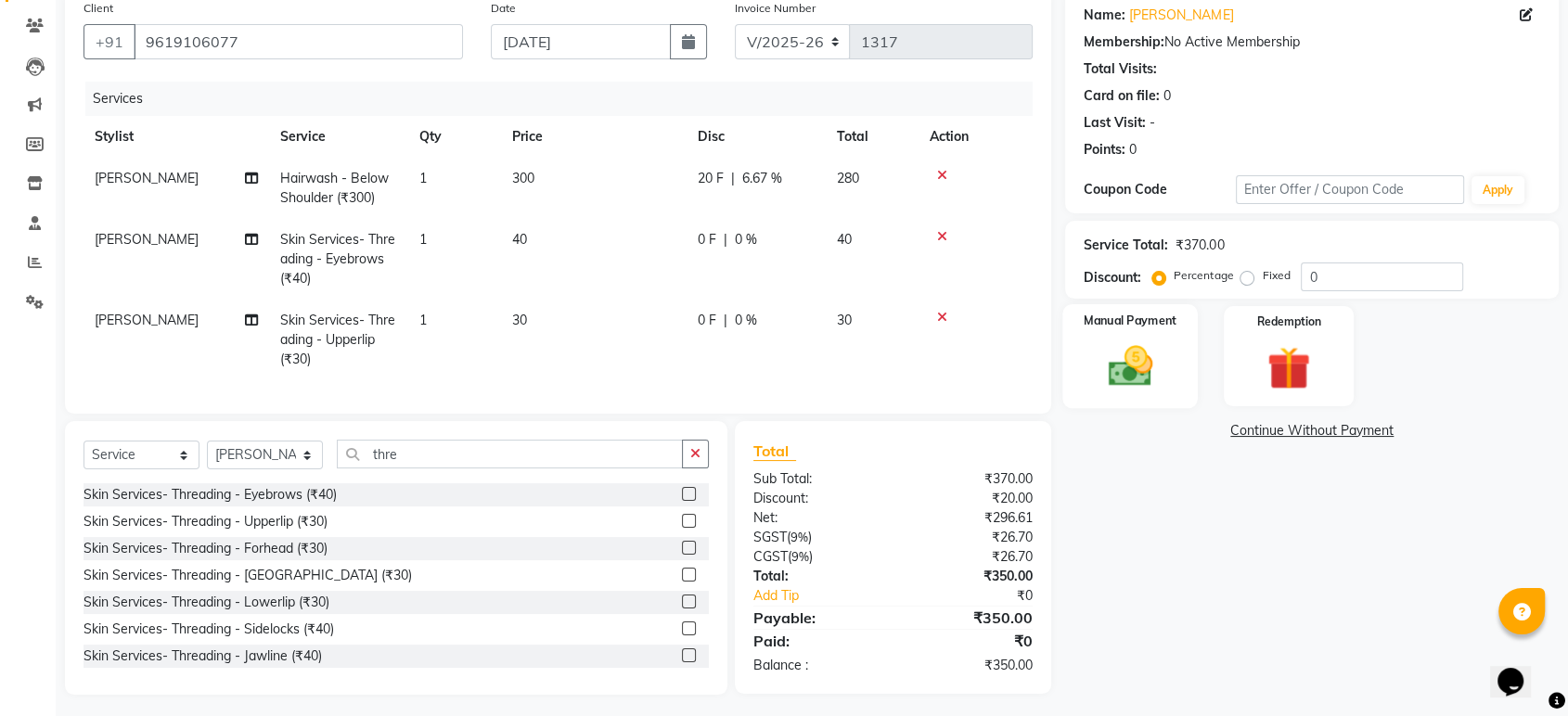
click at [1144, 406] on div "Manual Payment" at bounding box center [1130, 356] width 135 height 104
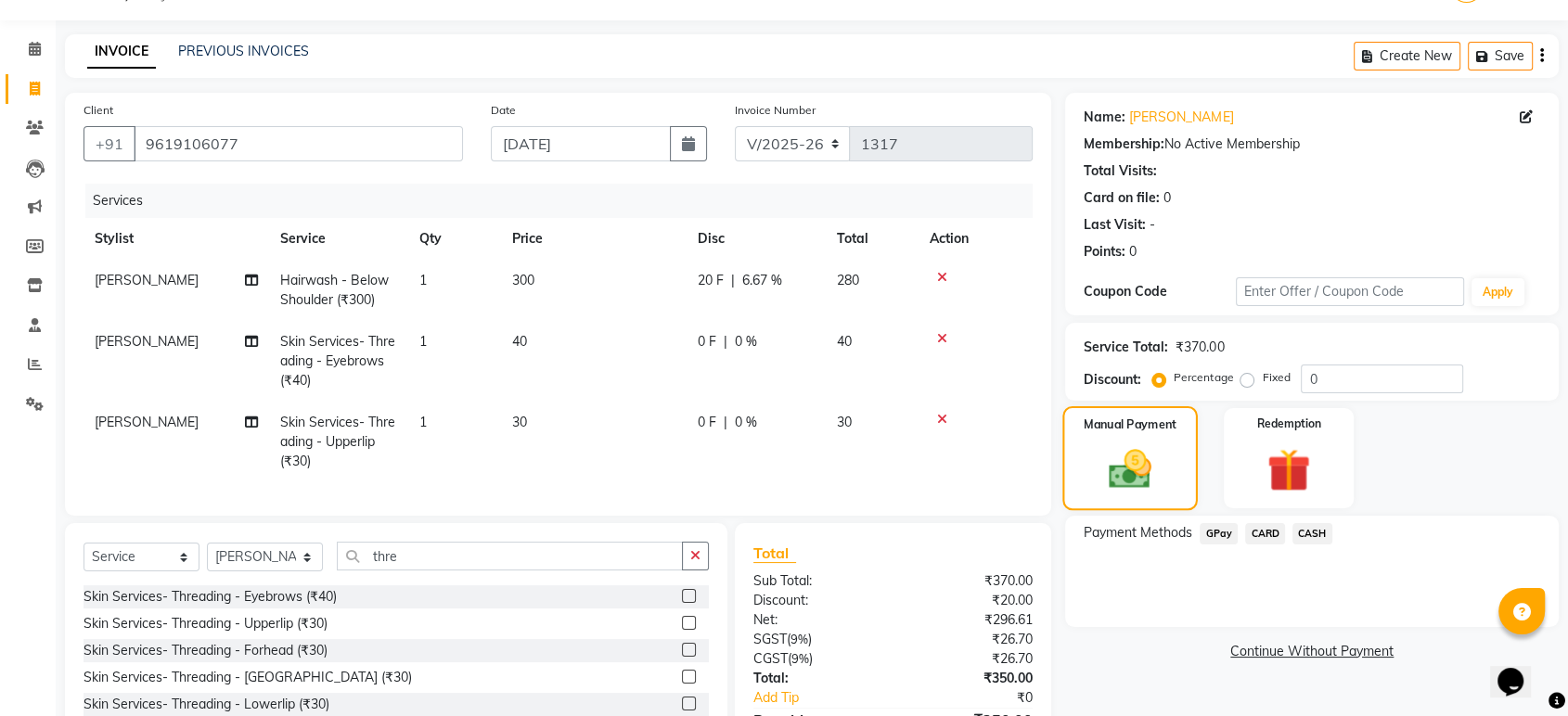
scroll to position [45, 0]
click at [766, 279] on span "6.67 %" at bounding box center [762, 282] width 39 height 20
select select "64437"
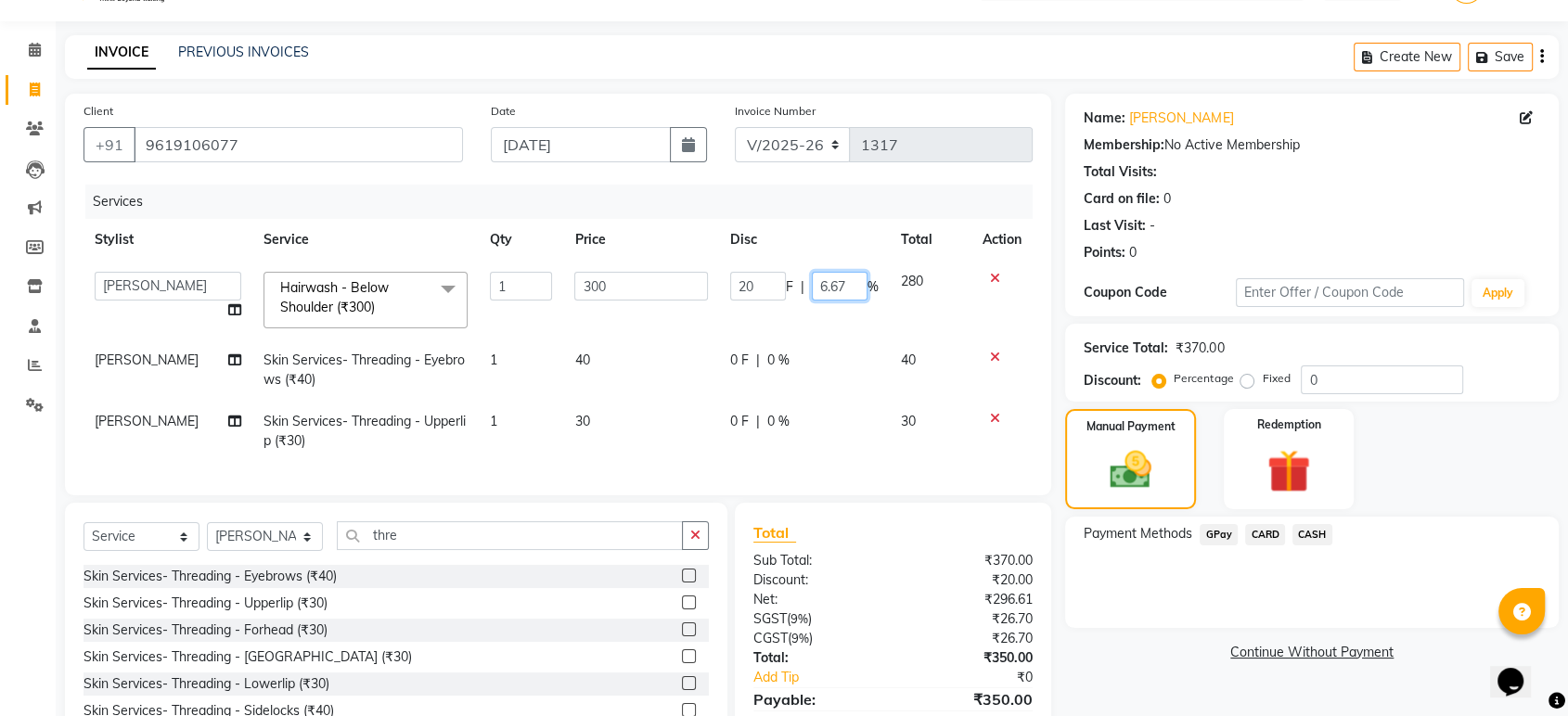
click at [849, 280] on input "6.67" at bounding box center [839, 286] width 55 height 29
type input "6"
type input "20"
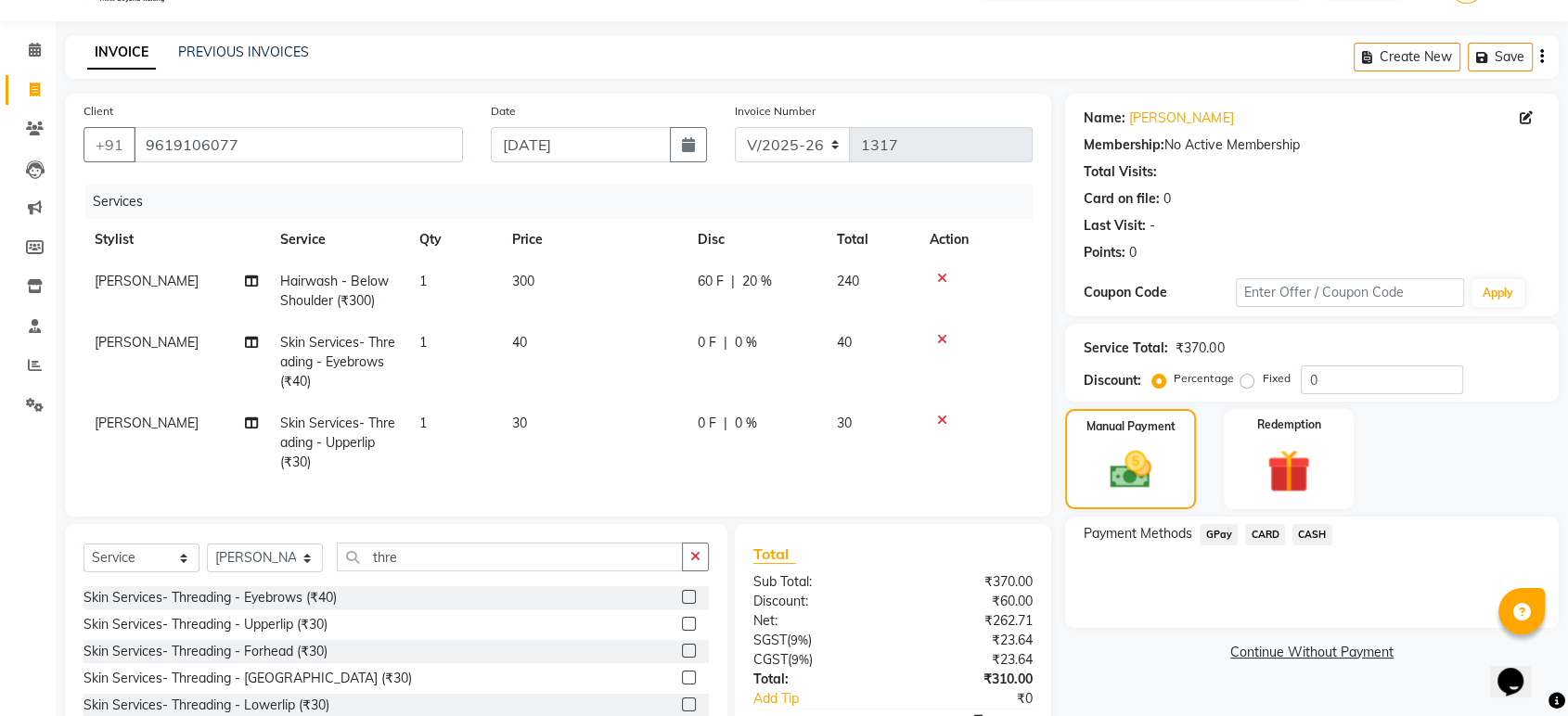
click at [850, 414] on tr "Pooja [PERSON_NAME] Skin Services- Threading - Upperlip (₹30) 1 30 0 F | 0 % 30" at bounding box center [558, 443] width 949 height 81
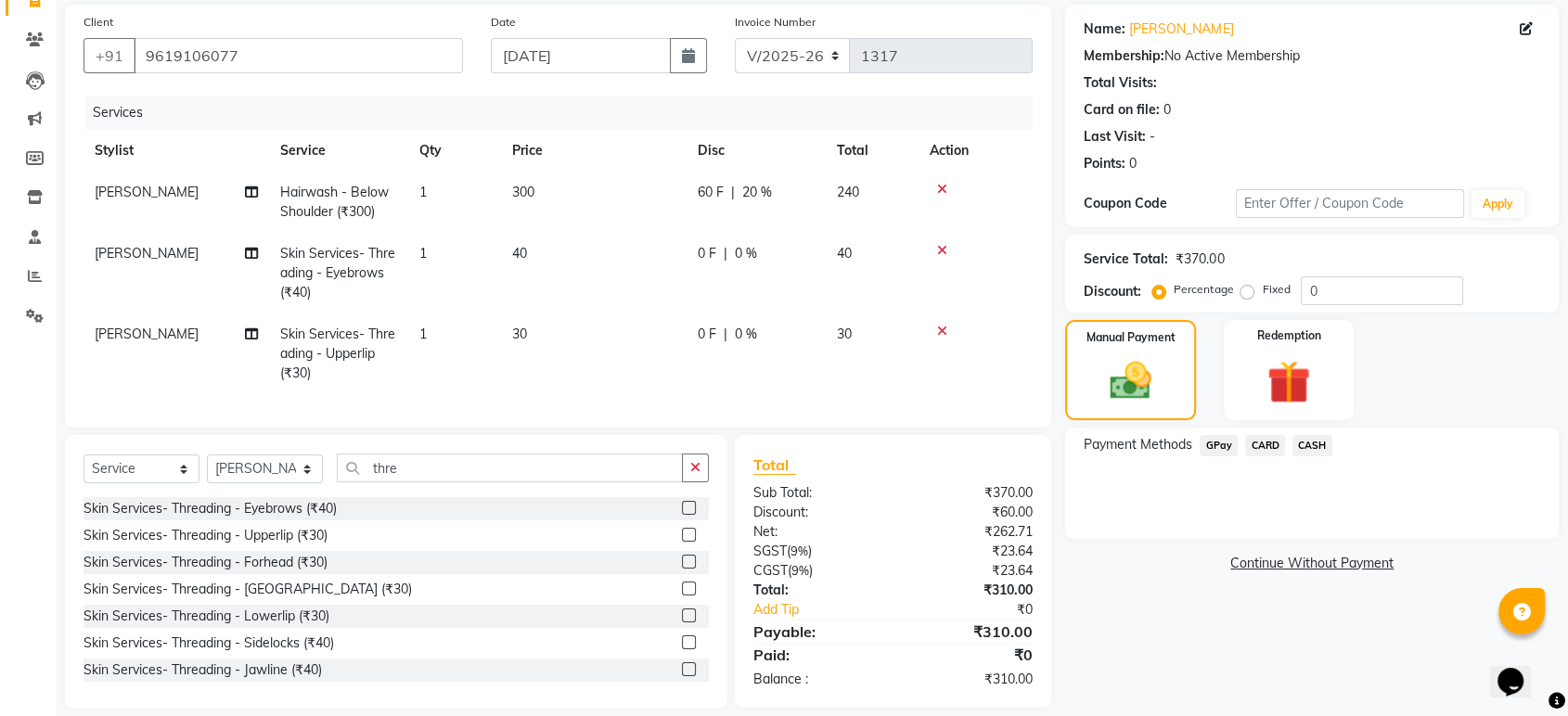
scroll to position [170, 0]
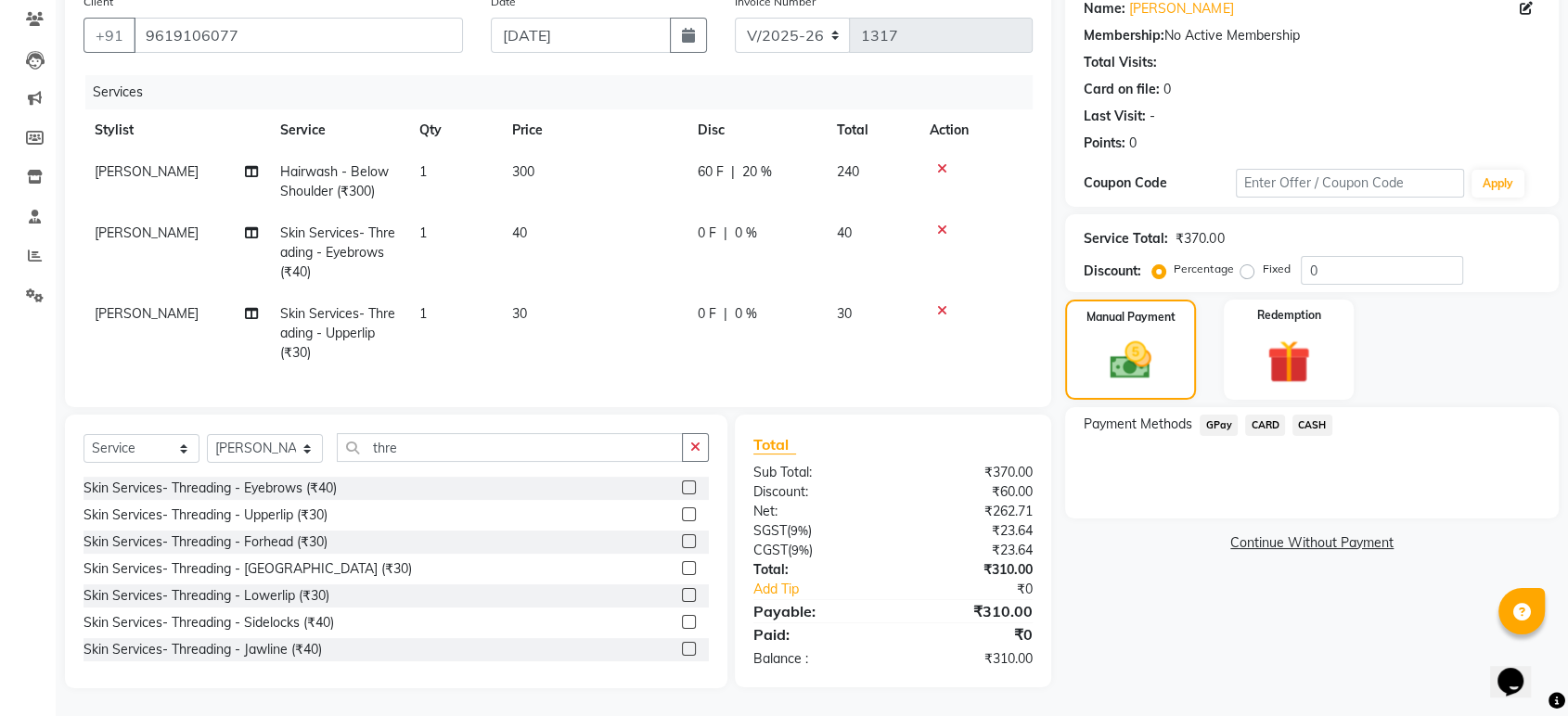
click at [1315, 414] on span "CASH" at bounding box center [1312, 425] width 39 height 22
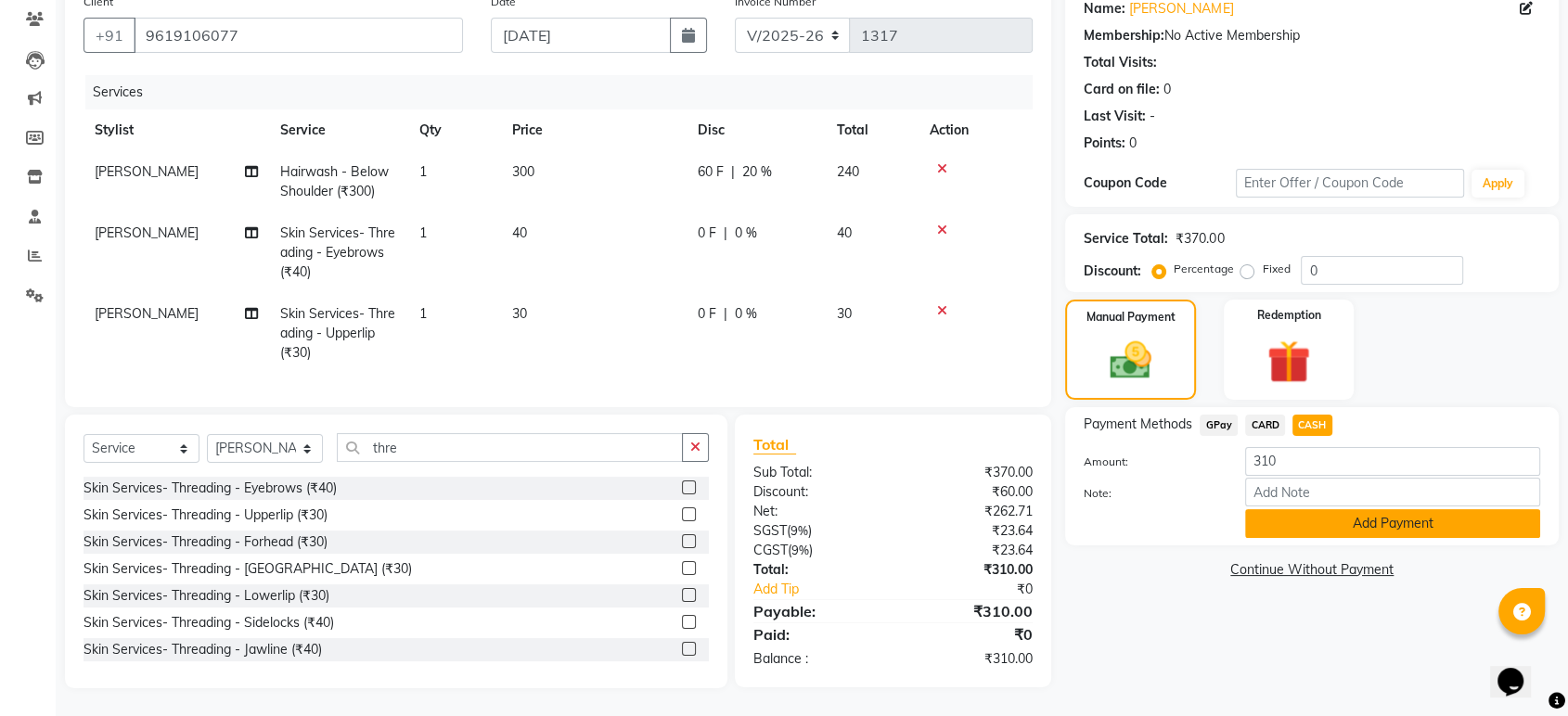
click at [1351, 509] on button "Add Payment" at bounding box center [1391, 523] width 295 height 29
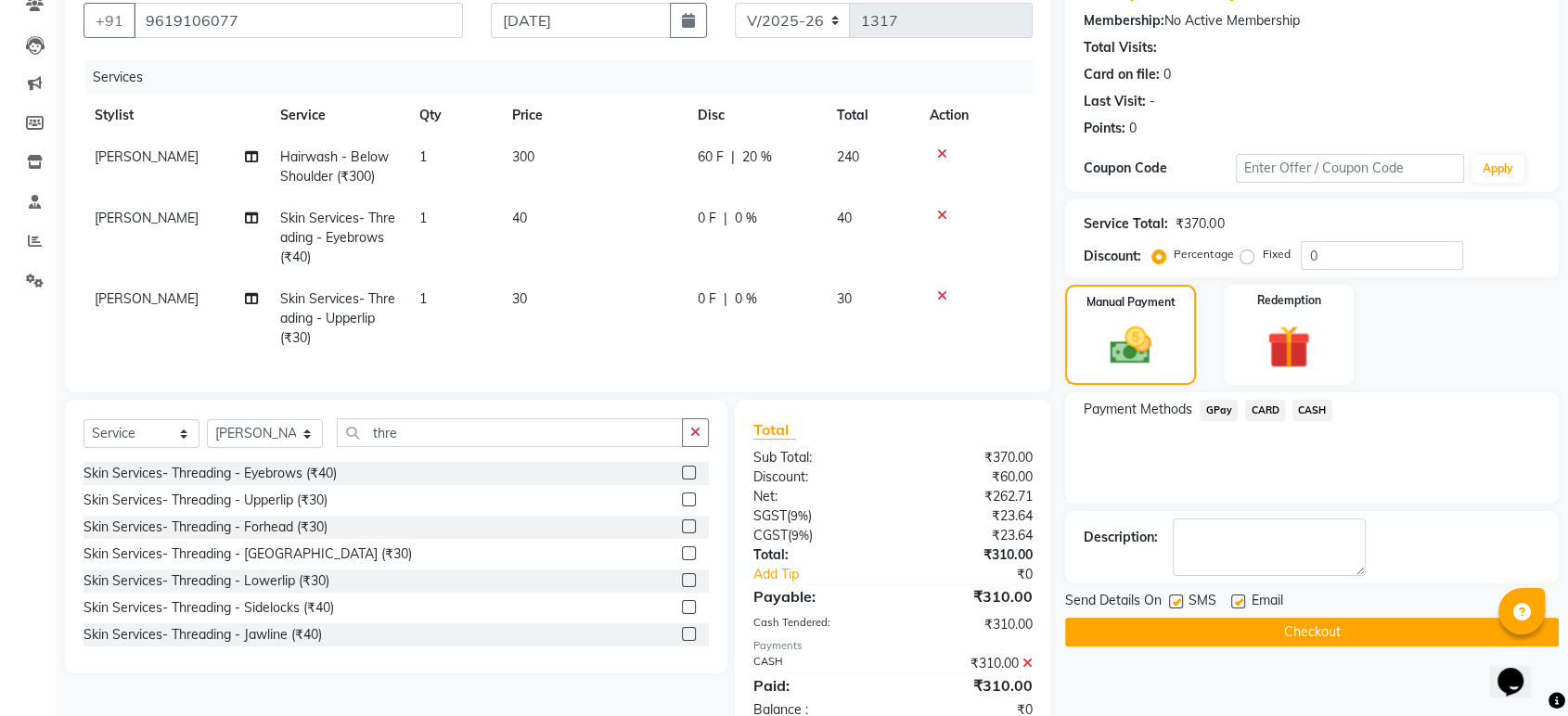
scroll to position [234, 0]
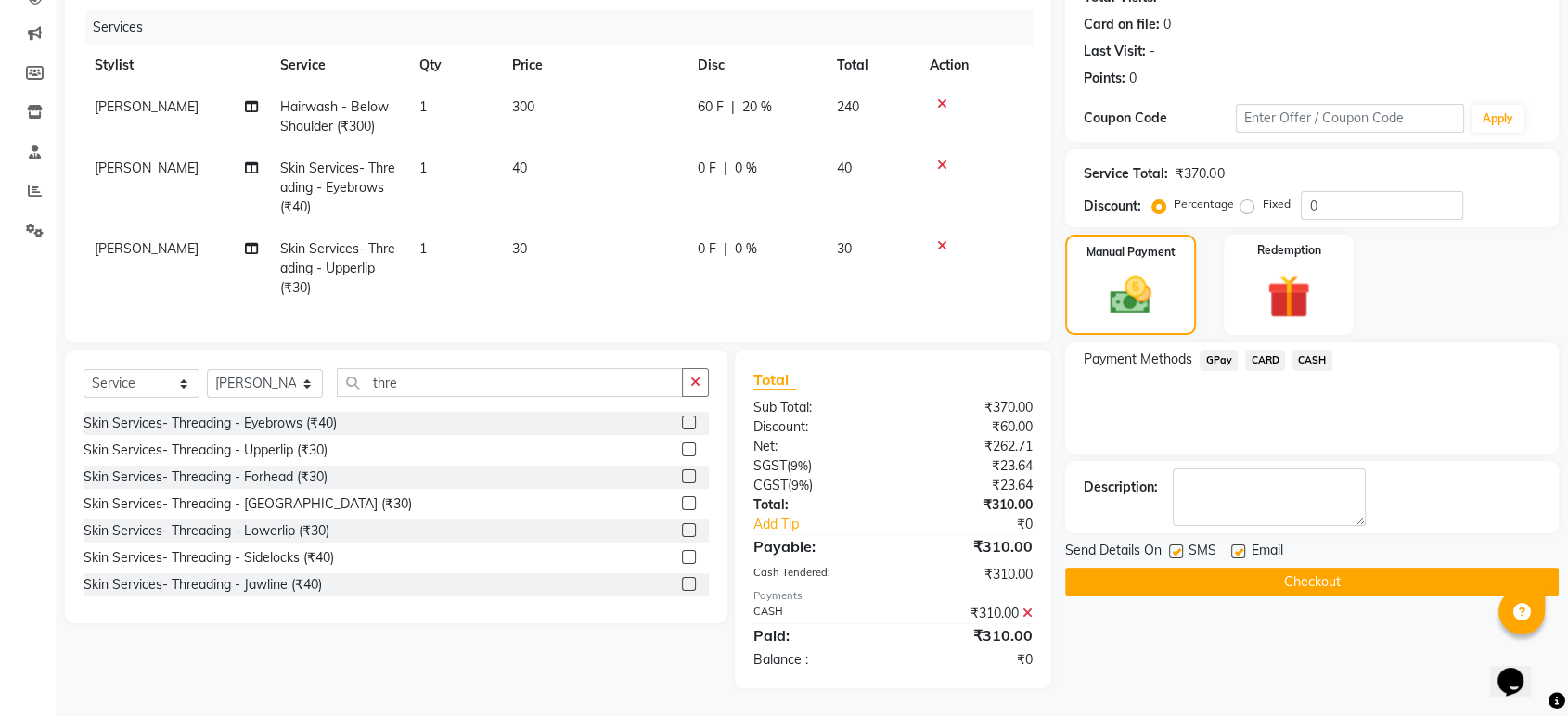
click at [1288, 568] on button "Checkout" at bounding box center [1312, 582] width 493 height 29
